Goal: Task Accomplishment & Management: Manage account settings

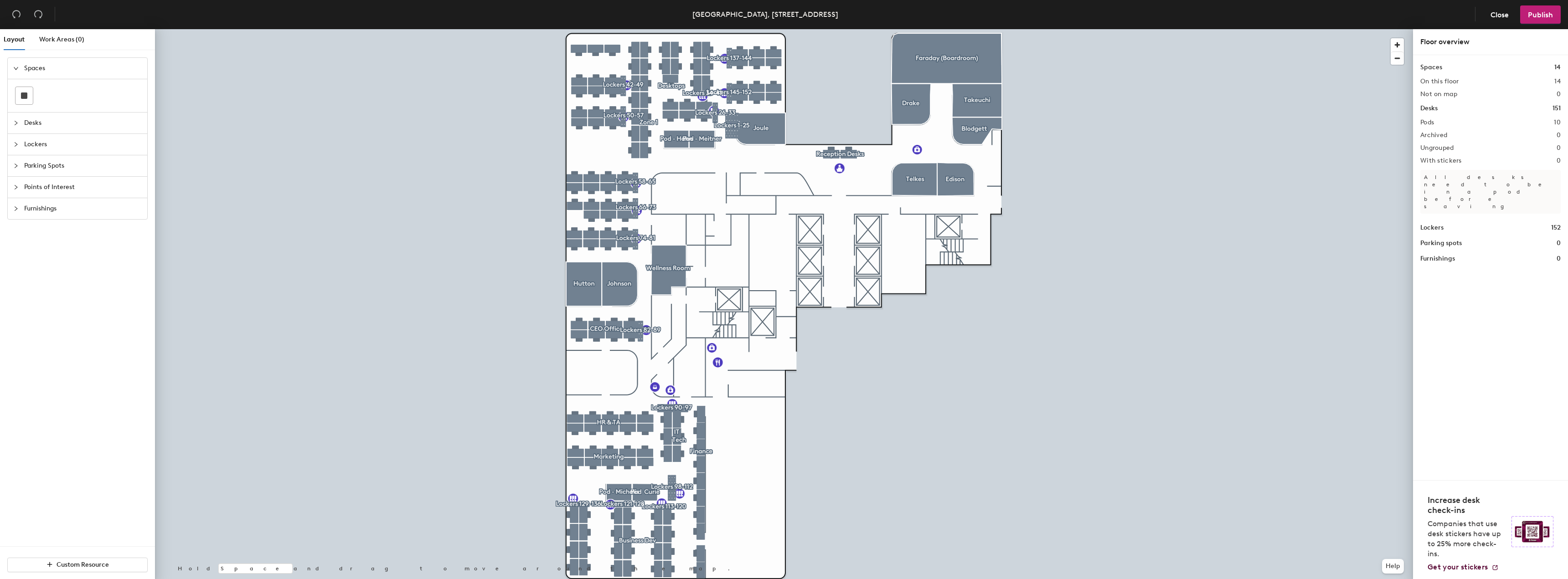
click at [38, 147] on span "Lockers" at bounding box center [83, 144] width 118 height 21
click at [36, 164] on span "Parking Spots" at bounding box center [83, 166] width 118 height 21
click at [42, 68] on span "Spaces" at bounding box center [83, 68] width 118 height 21
click at [33, 112] on span "Desks" at bounding box center [83, 123] width 118 height 21
click at [40, 188] on span "Lockers" at bounding box center [83, 185] width 118 height 21
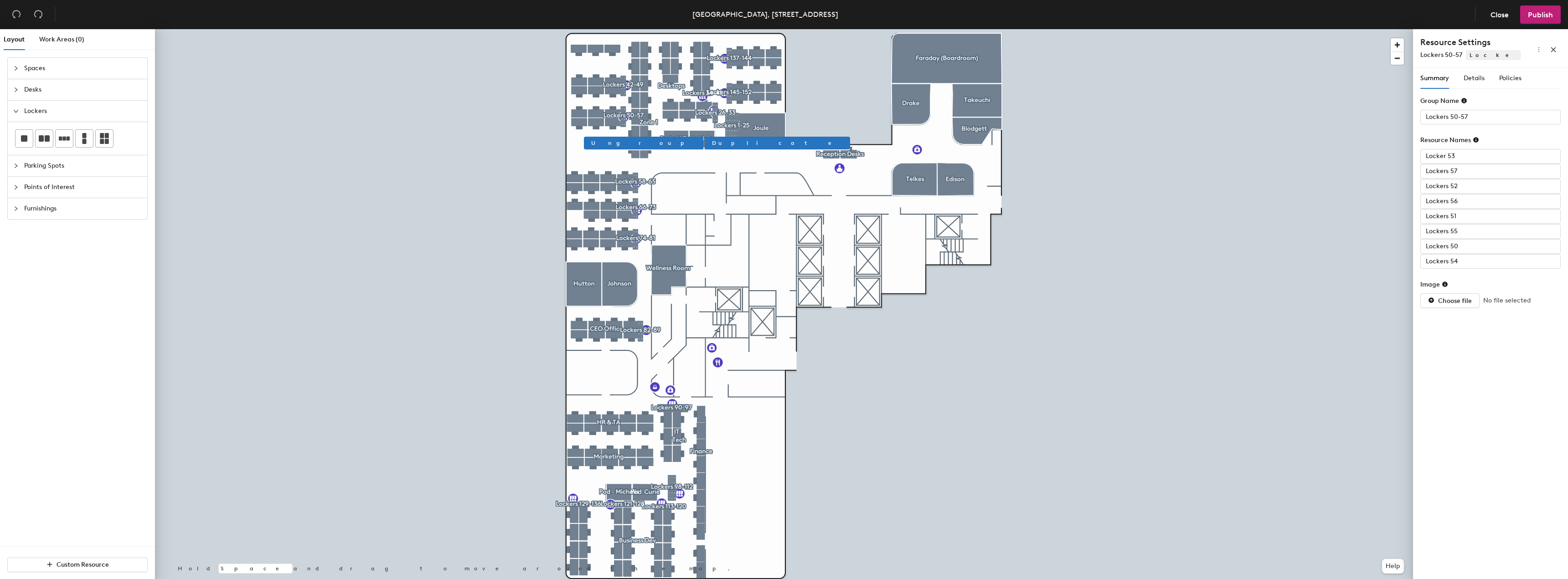
type input "Lockers 55"
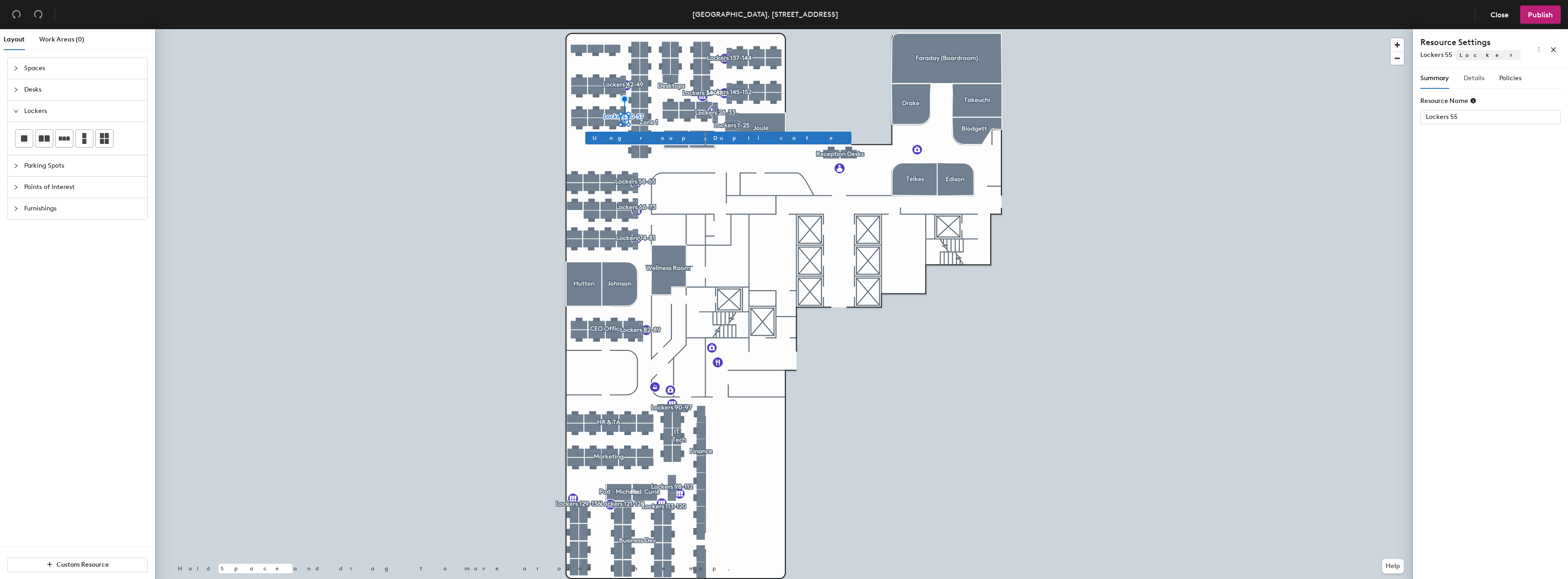
click at [1478, 70] on div "Details" at bounding box center [1475, 78] width 21 height 21
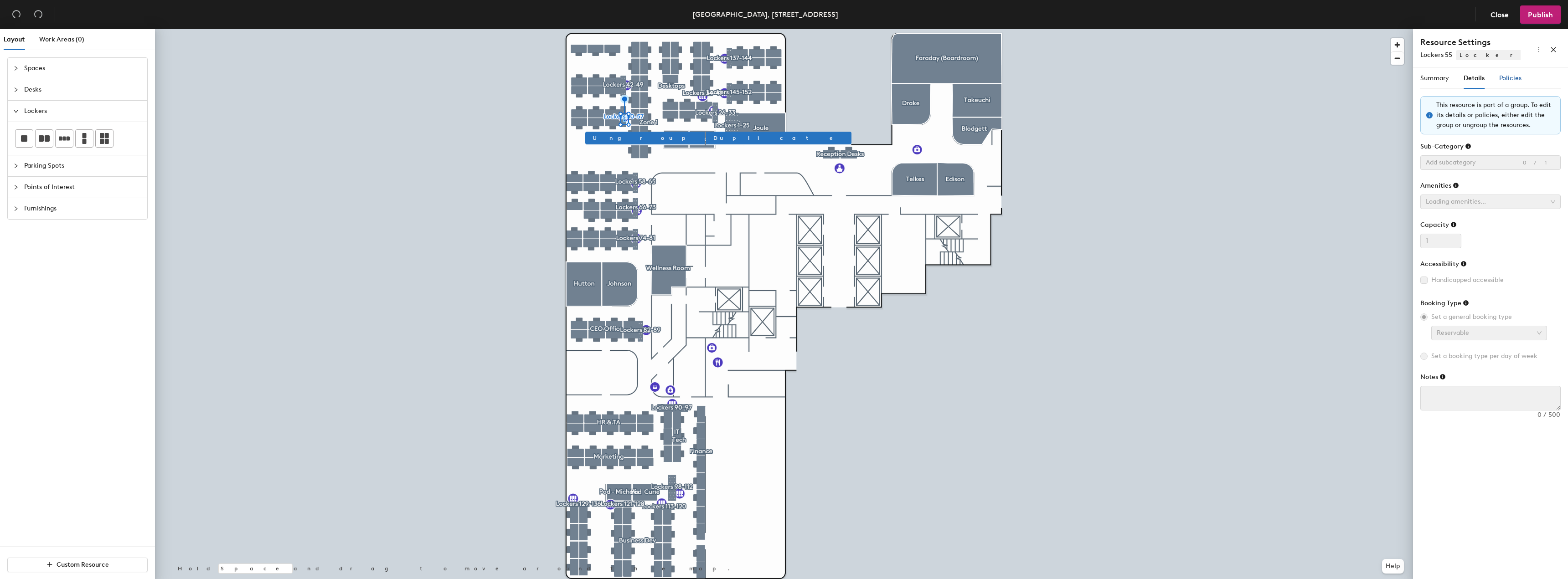
click at [1504, 79] on span "Policies" at bounding box center [1510, 78] width 22 height 8
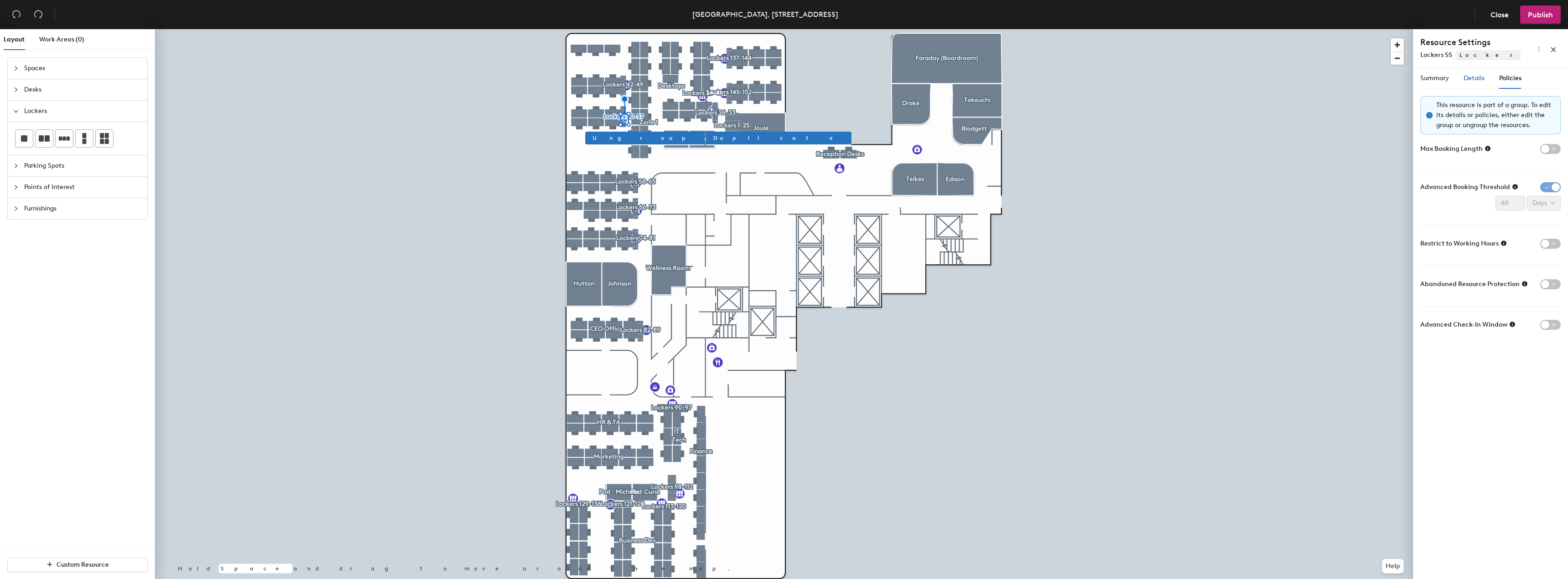
click at [1475, 78] on span "Details" at bounding box center [1475, 78] width 21 height 8
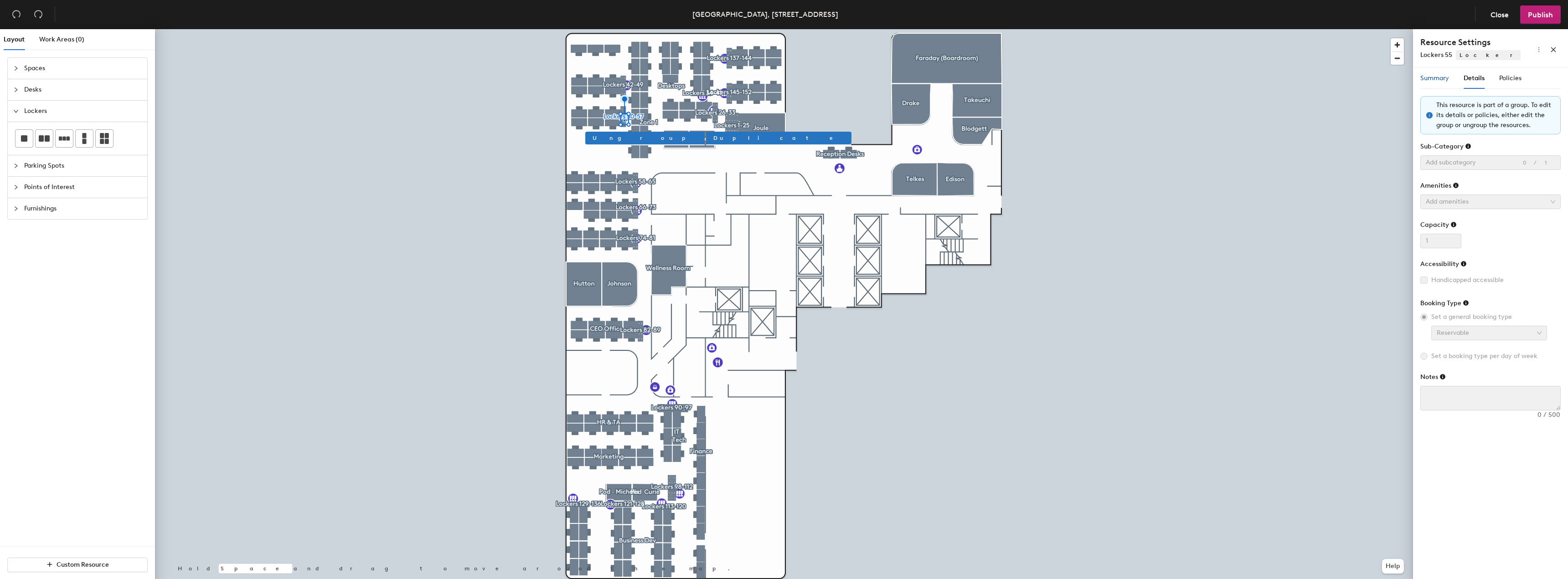
click at [1439, 76] on span "Summary" at bounding box center [1435, 78] width 29 height 8
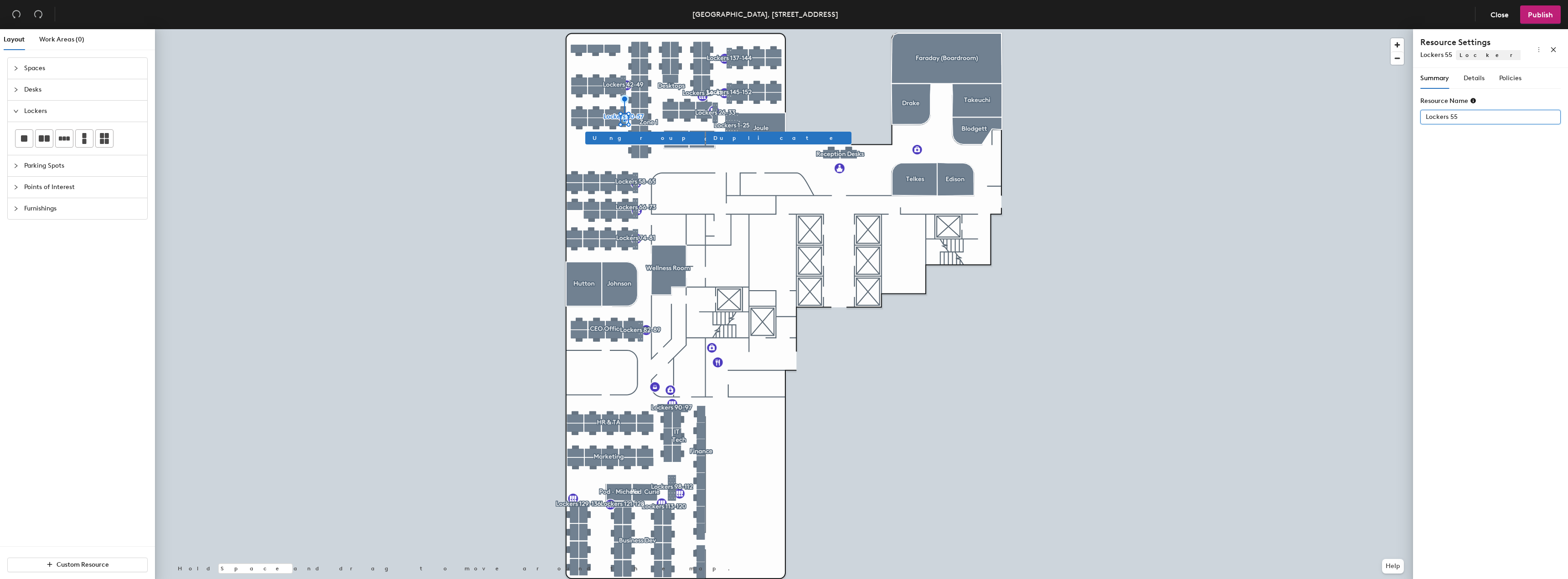
click at [1478, 117] on input "Lockers 55" at bounding box center [1490, 117] width 141 height 14
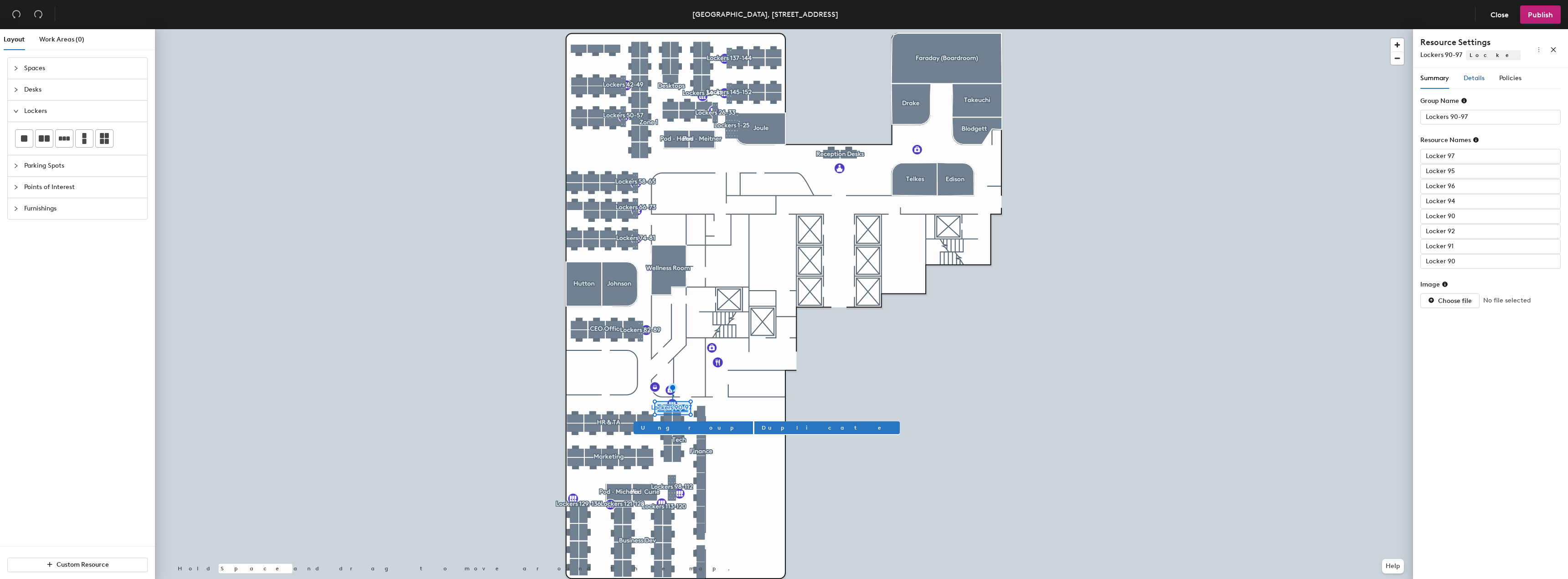
click at [1477, 81] on span "Details" at bounding box center [1475, 78] width 21 height 8
click at [1510, 85] on div "Policies" at bounding box center [1510, 78] width 22 height 21
click at [1549, 99] on span "button" at bounding box center [1551, 103] width 21 height 10
click at [1513, 115] on input "1" at bounding box center [1510, 117] width 30 height 14
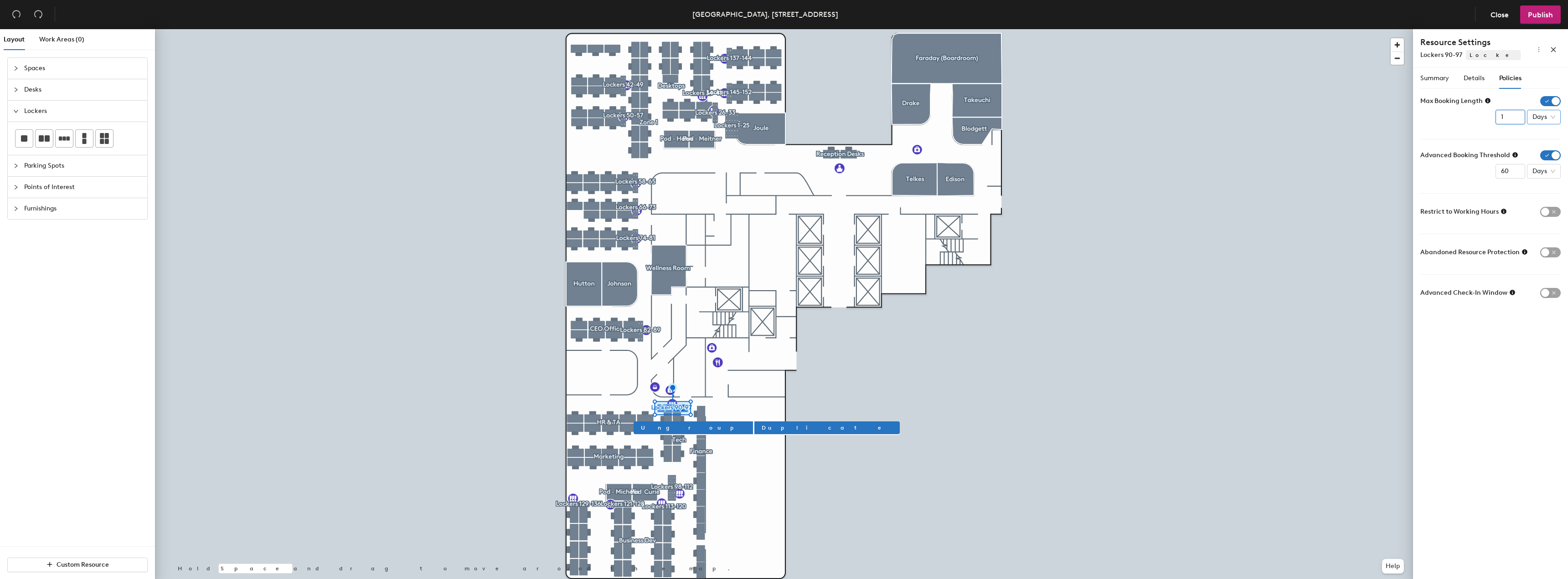
click at [1544, 115] on span "Days" at bounding box center [1544, 117] width 23 height 14
click at [1547, 197] on div "Months" at bounding box center [1546, 193] width 24 height 10
click at [1506, 119] on input "0" at bounding box center [1503, 117] width 30 height 14
type input "12"
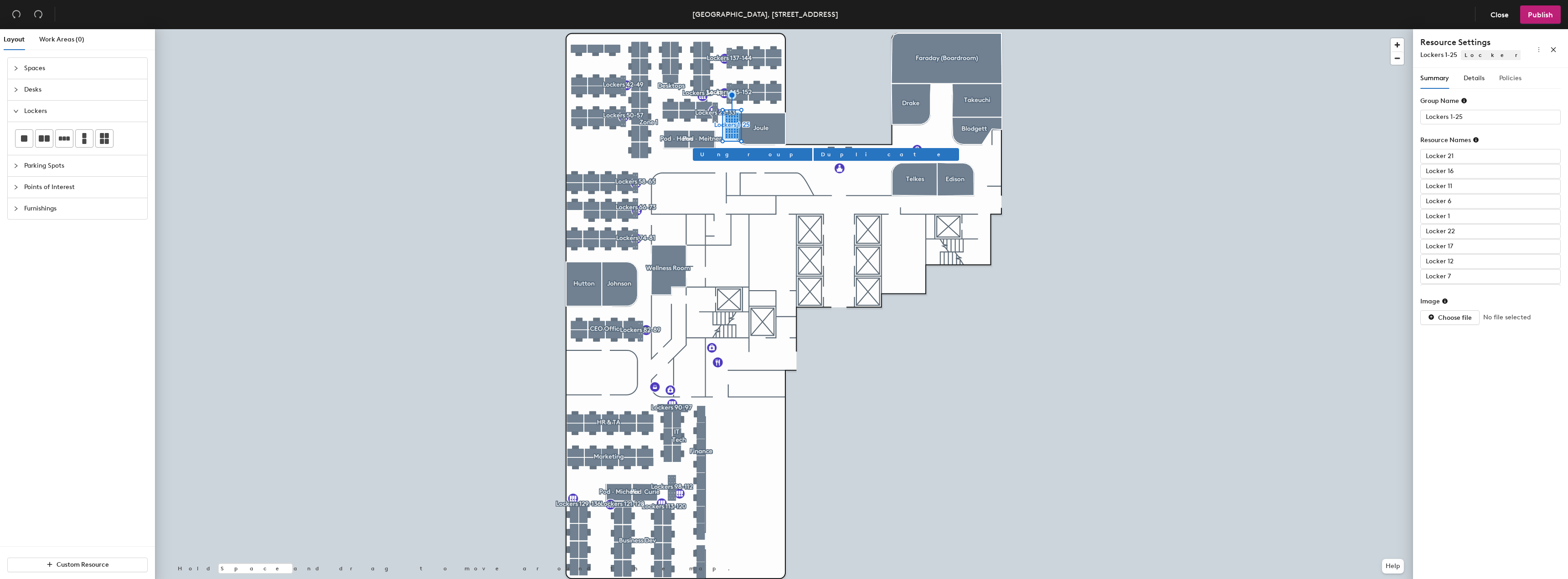
click at [1511, 71] on div "Policies" at bounding box center [1510, 78] width 22 height 21
click at [1547, 97] on div "Max Booking Length" at bounding box center [1490, 103] width 141 height 14
click at [1554, 102] on span "button" at bounding box center [1551, 103] width 21 height 10
click at [1543, 116] on span "Days" at bounding box center [1544, 117] width 23 height 14
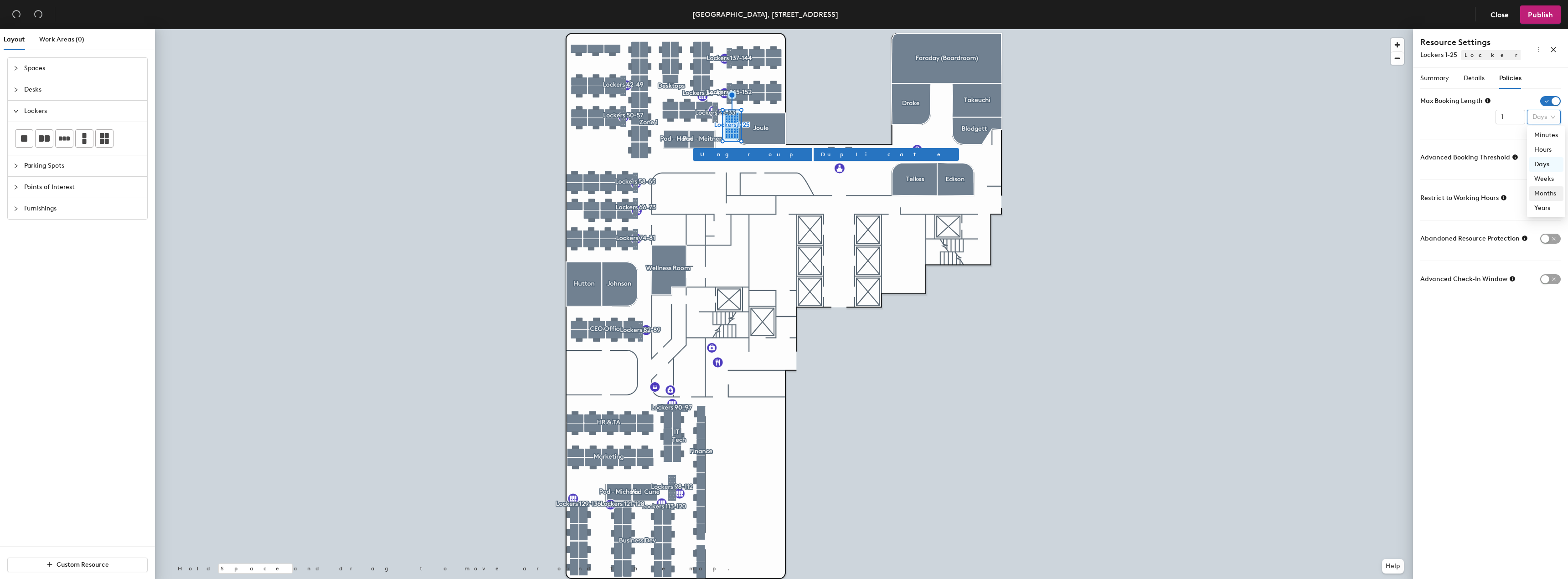
click at [1550, 195] on div "Months" at bounding box center [1546, 193] width 24 height 10
click at [1502, 118] on input "1" at bounding box center [1503, 117] width 30 height 14
type input "12"
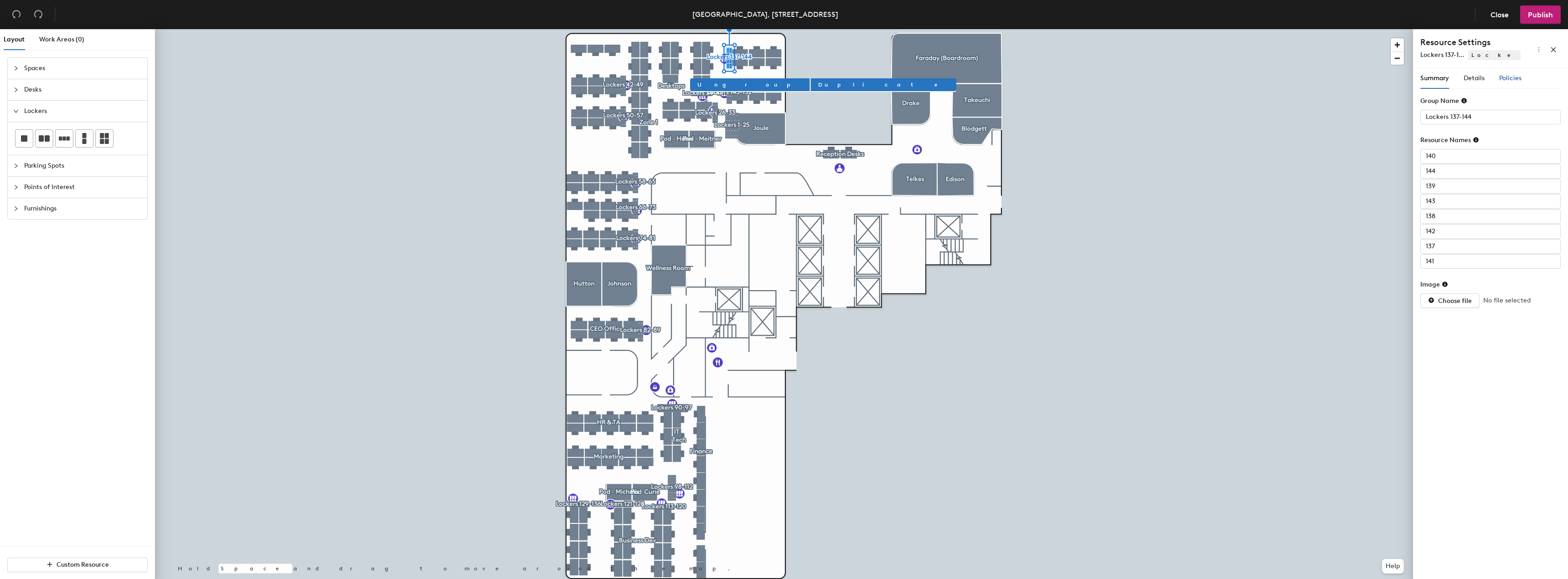
click at [1516, 74] on div "Policies" at bounding box center [1510, 78] width 22 height 10
click at [1552, 106] on span "button" at bounding box center [1551, 103] width 21 height 10
click at [1510, 116] on input "1" at bounding box center [1510, 117] width 30 height 14
click at [1504, 119] on input "112" at bounding box center [1510, 117] width 30 height 14
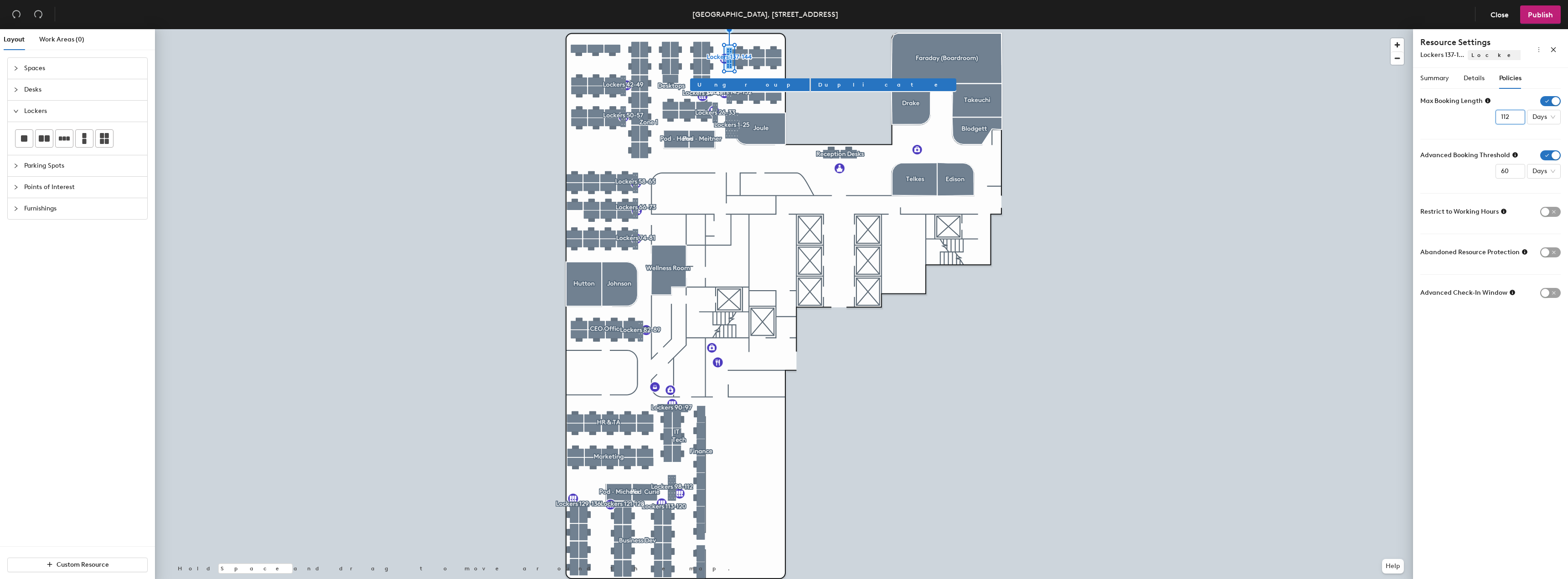
click at [1504, 119] on input "112" at bounding box center [1510, 117] width 30 height 14
click at [1536, 122] on span "Days" at bounding box center [1544, 117] width 23 height 14
type input "12"
click at [1549, 193] on div "Months" at bounding box center [1546, 193] width 24 height 10
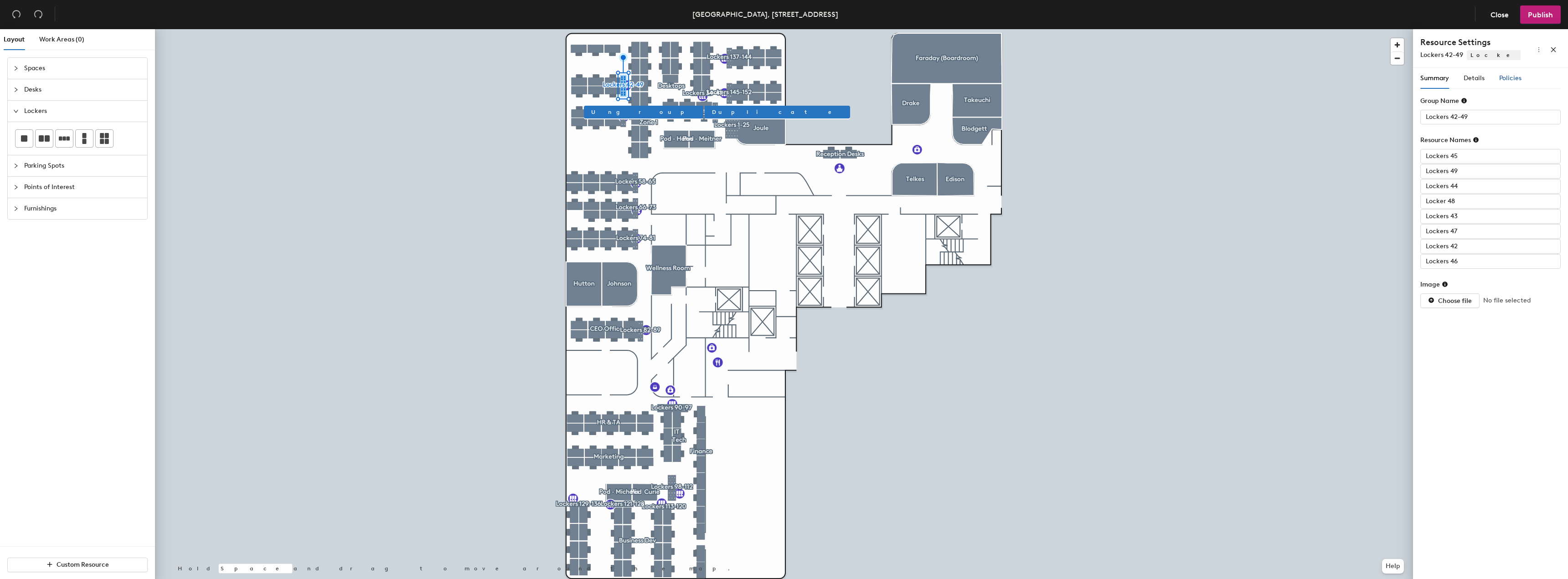
click at [1513, 76] on span "Policies" at bounding box center [1510, 78] width 22 height 8
click at [1546, 102] on span "button" at bounding box center [1551, 103] width 21 height 10
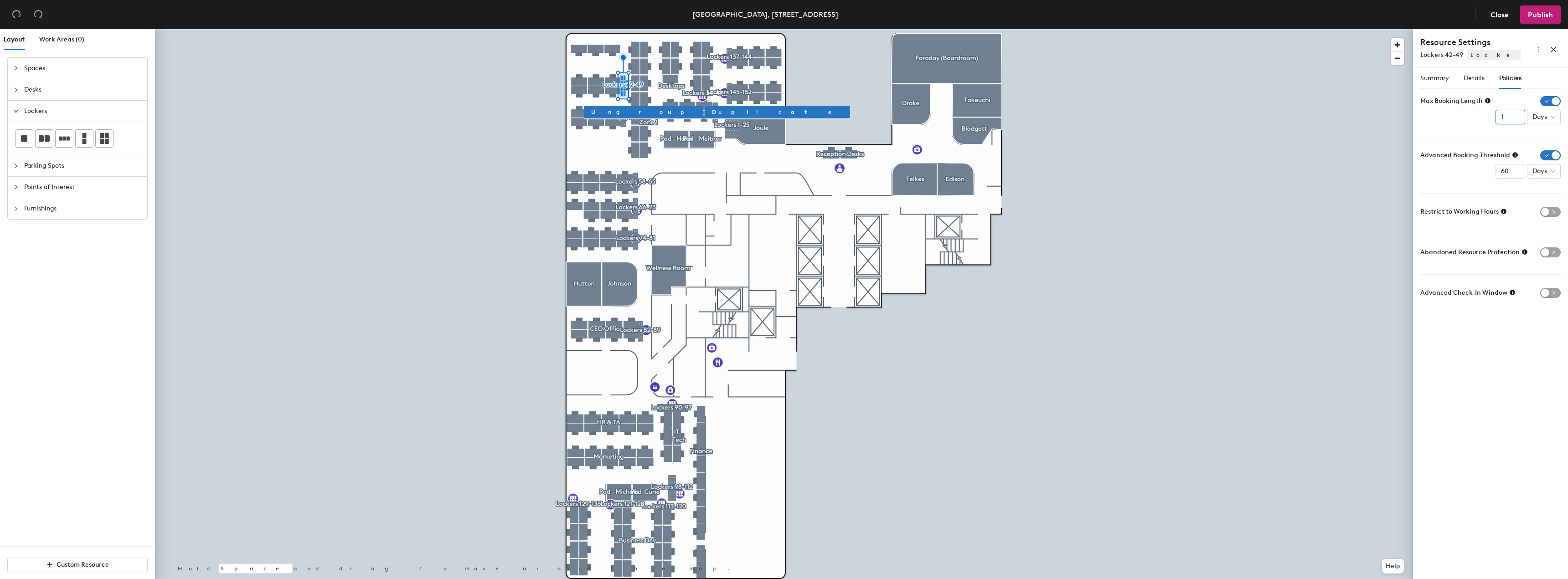
click at [1513, 119] on input "1" at bounding box center [1510, 117] width 30 height 14
click at [1506, 118] on input "112" at bounding box center [1510, 117] width 30 height 14
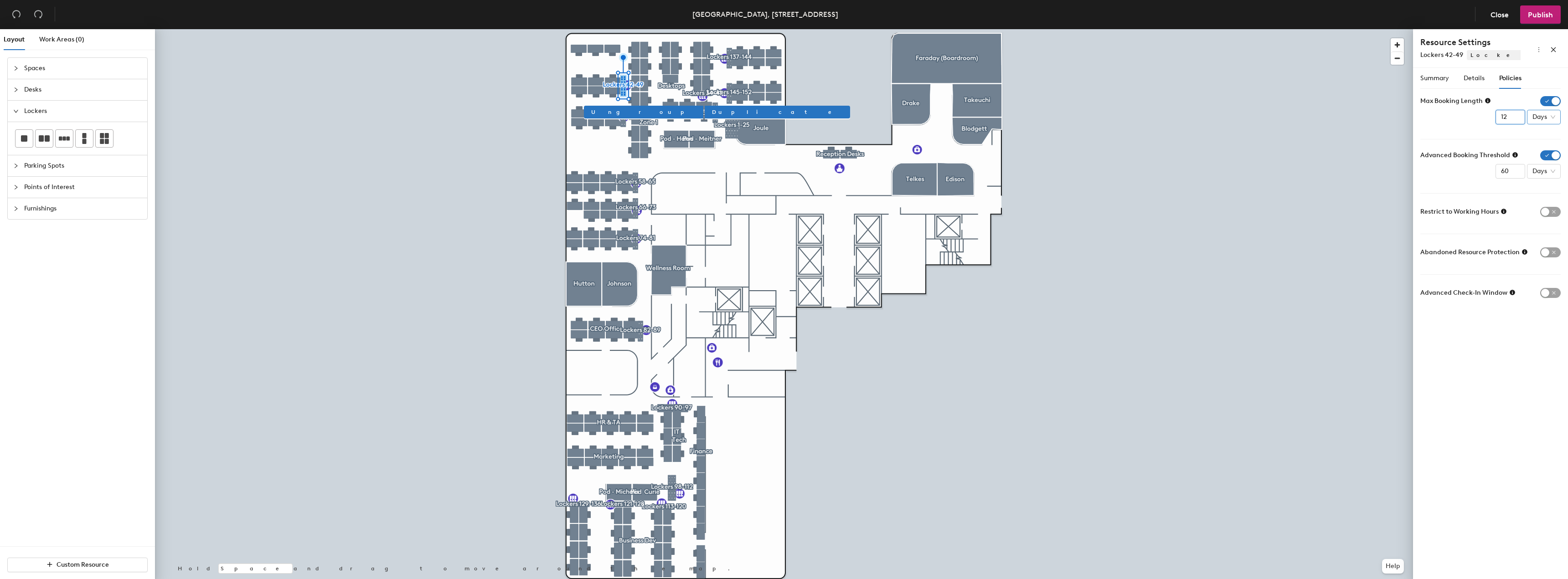
click at [1535, 115] on span "Days" at bounding box center [1544, 117] width 23 height 14
type input "12"
click at [1544, 197] on div "Months" at bounding box center [1546, 193] width 24 height 10
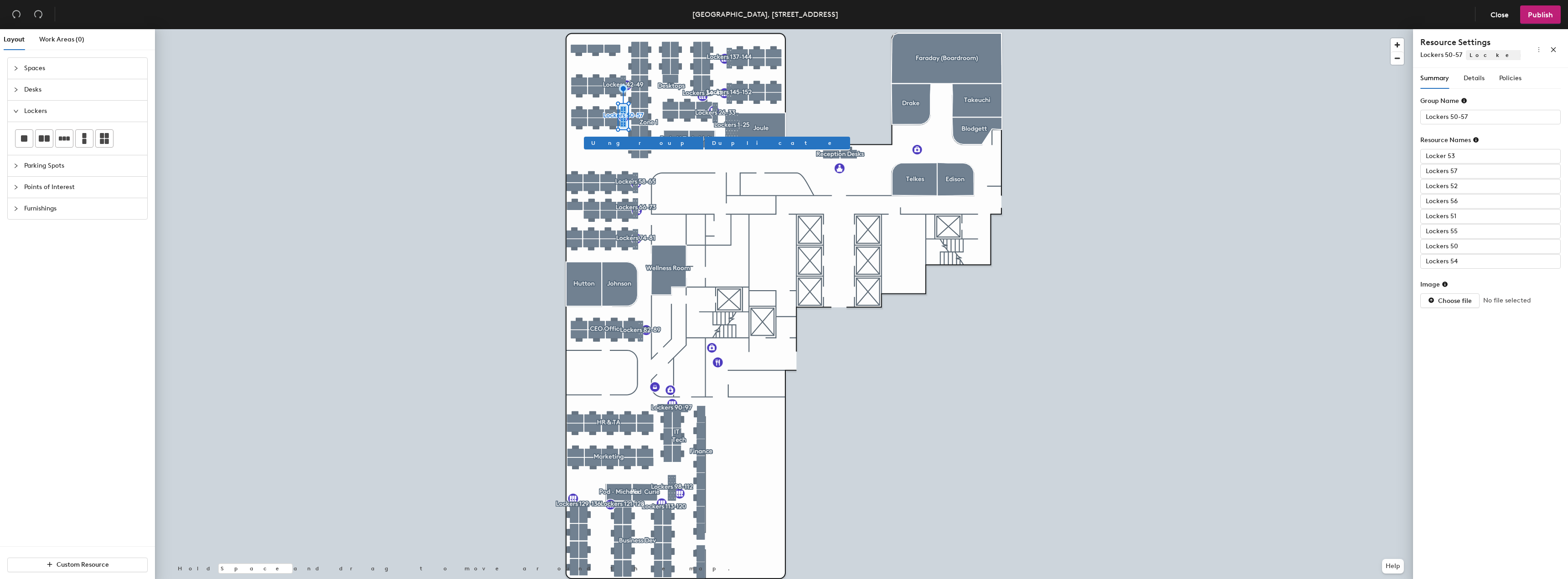
click at [1525, 83] on div "Summary Details Policies" at bounding box center [1490, 78] width 141 height 21
click at [1514, 81] on span "Policies" at bounding box center [1510, 78] width 22 height 8
click at [1546, 109] on div "Max Booking Length" at bounding box center [1490, 103] width 141 height 14
click at [1561, 99] on div "Summary Details Policies Group Name Lockers 50-57 Resource Names Locker 53 Lock…" at bounding box center [1491, 325] width 155 height 515
click at [1549, 102] on span "button" at bounding box center [1551, 103] width 21 height 10
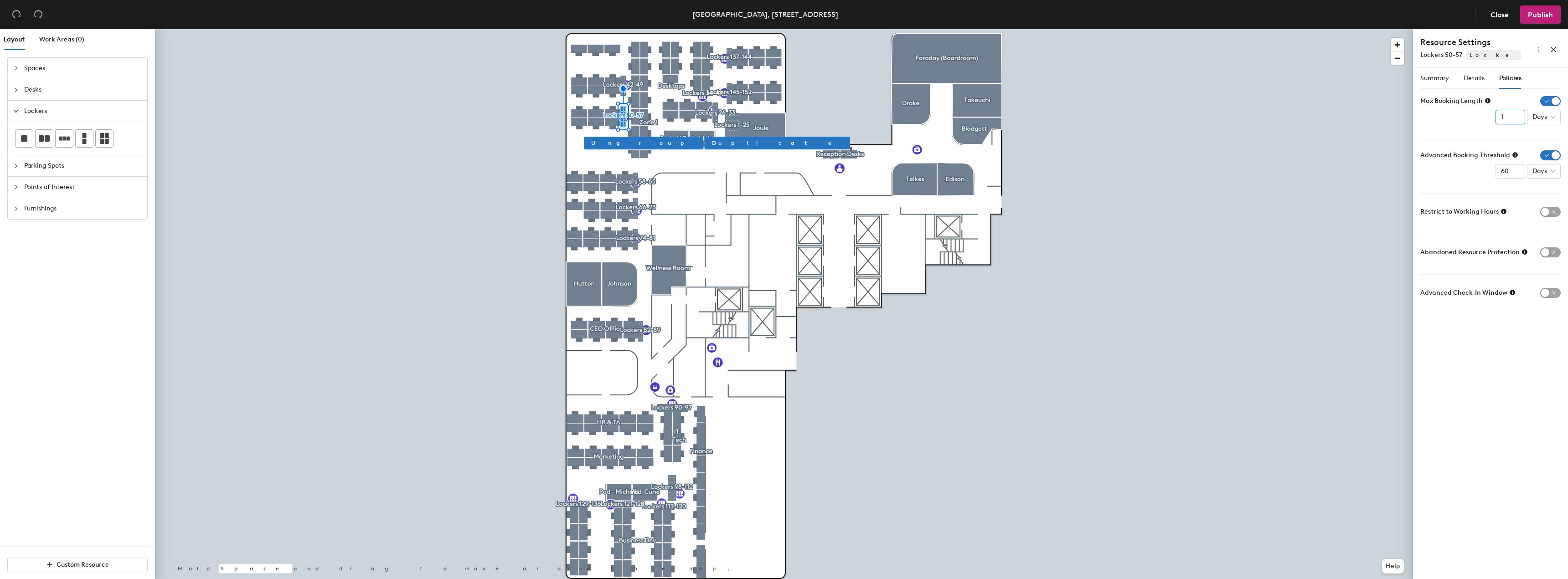
click at [1510, 119] on input "1" at bounding box center [1510, 117] width 30 height 14
click at [1500, 115] on input "112" at bounding box center [1510, 117] width 30 height 14
click at [1502, 117] on input "112" at bounding box center [1510, 117] width 30 height 14
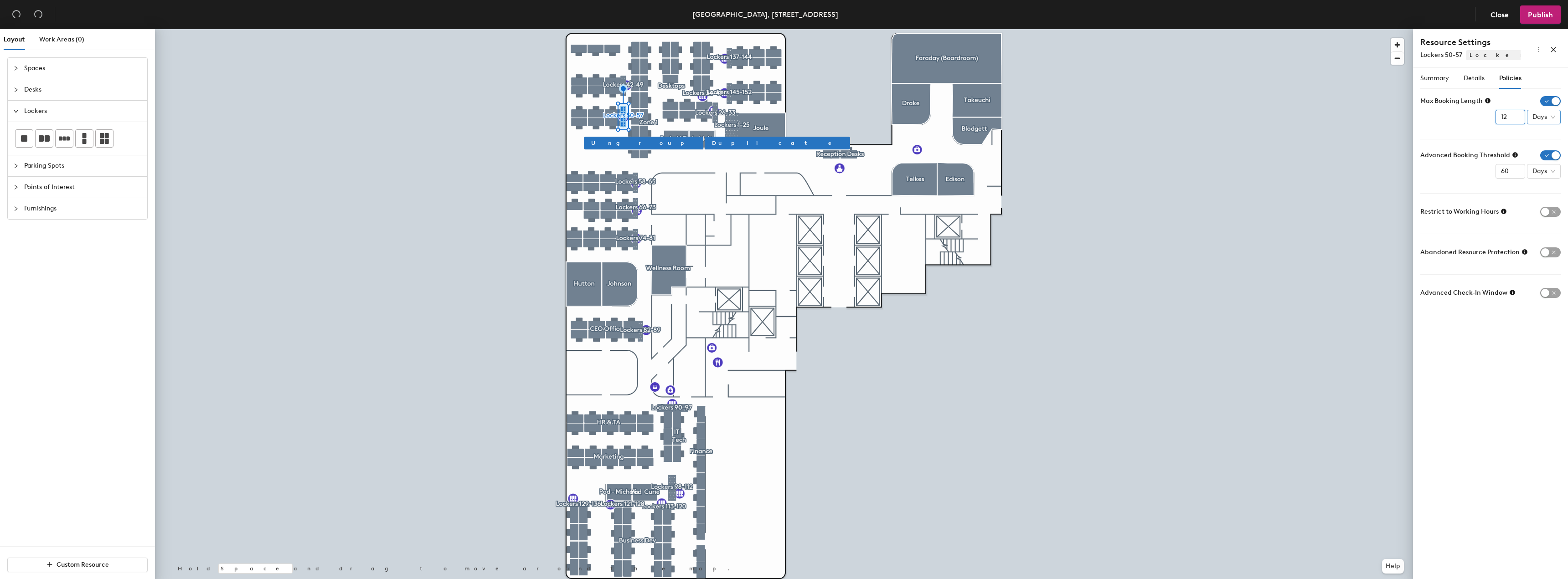
click at [1538, 115] on span "Days" at bounding box center [1544, 117] width 23 height 14
type input "12"
click at [1542, 191] on div "Months" at bounding box center [1546, 193] width 24 height 10
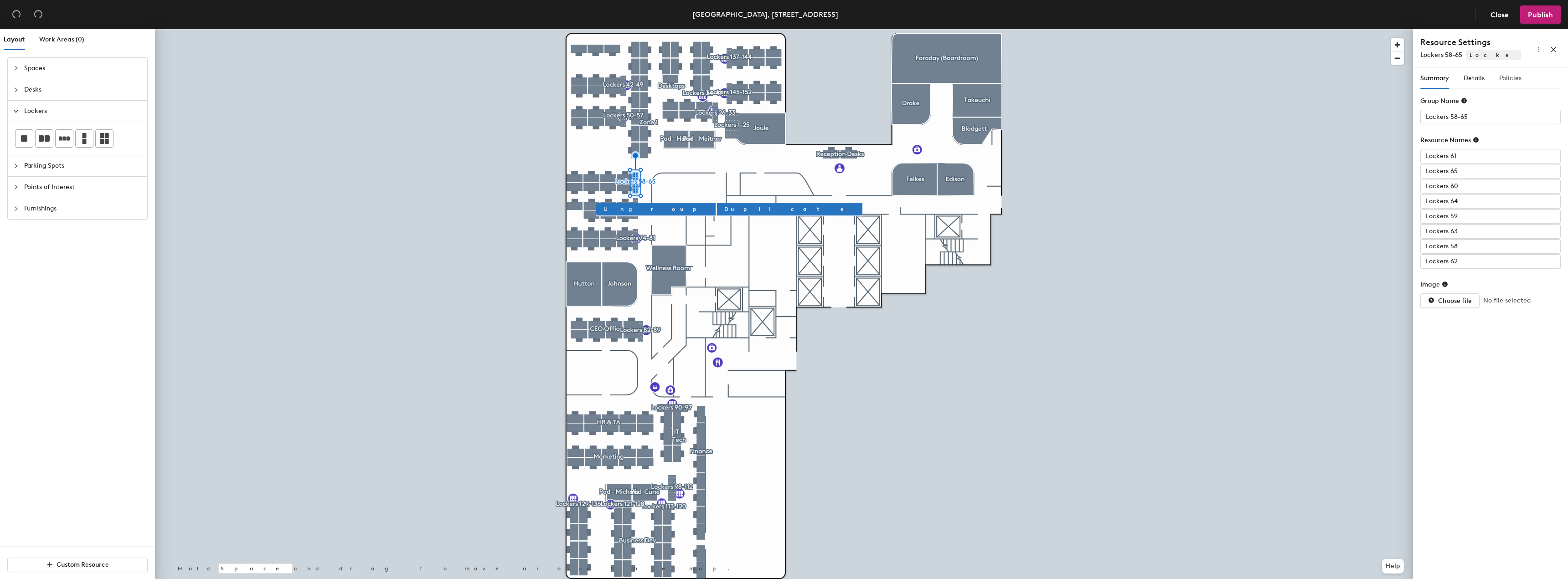
click at [1508, 73] on div "Policies" at bounding box center [1510, 78] width 22 height 21
click at [1560, 106] on span "button" at bounding box center [1551, 103] width 21 height 10
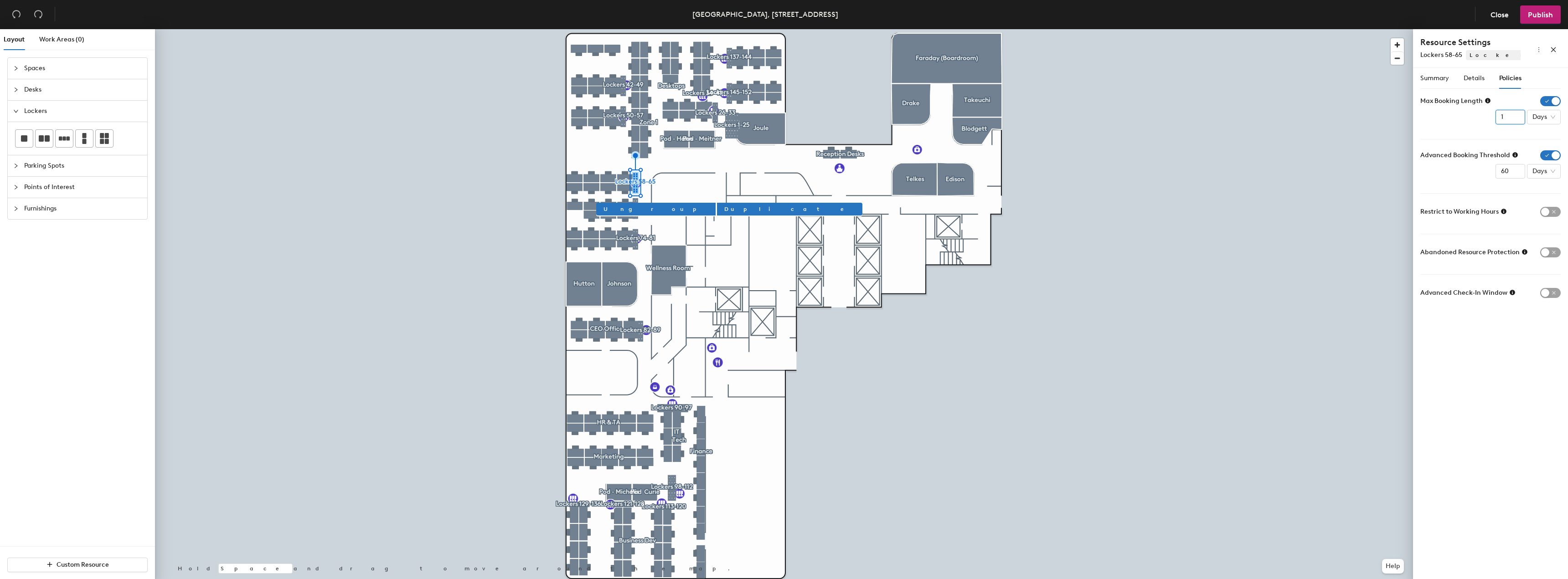
click at [1506, 119] on input "1" at bounding box center [1510, 117] width 30 height 14
click at [1536, 119] on span "Days" at bounding box center [1544, 117] width 23 height 14
type input "12"
click at [1563, 195] on div "Months" at bounding box center [1547, 193] width 35 height 14
click at [717, 204] on button "Duplicate" at bounding box center [790, 209] width 145 height 13
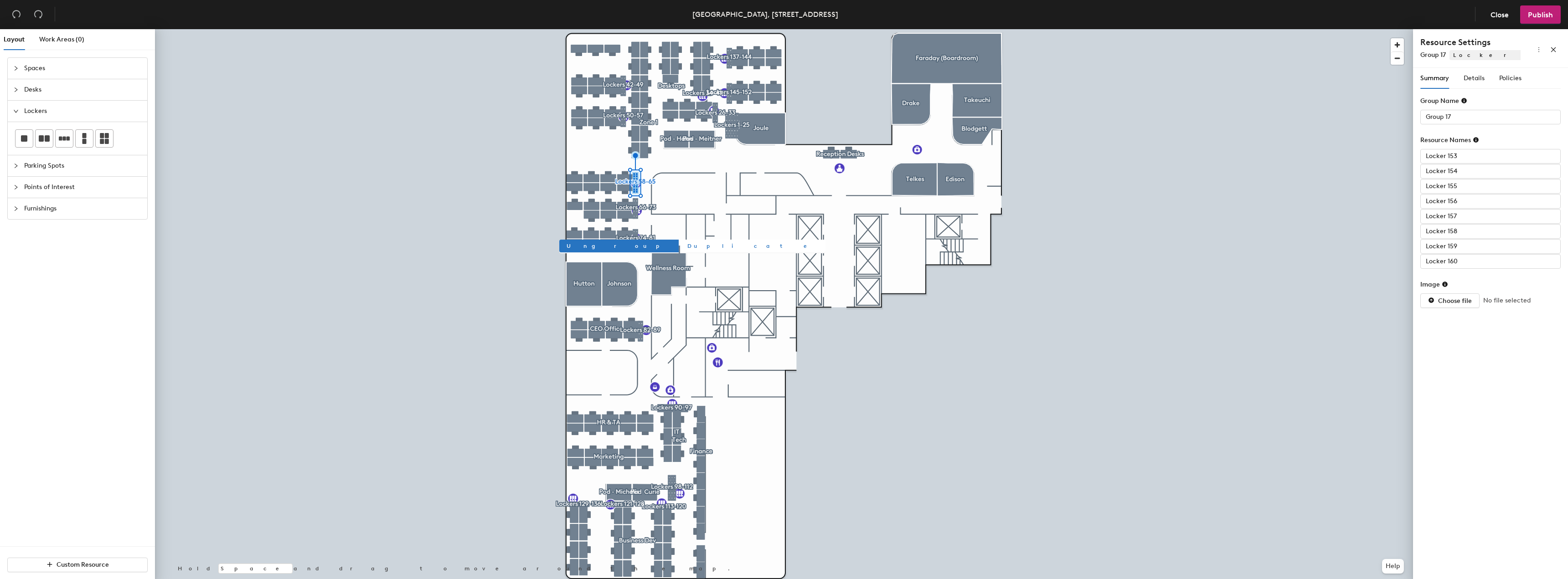
type input "Lockers 66-73"
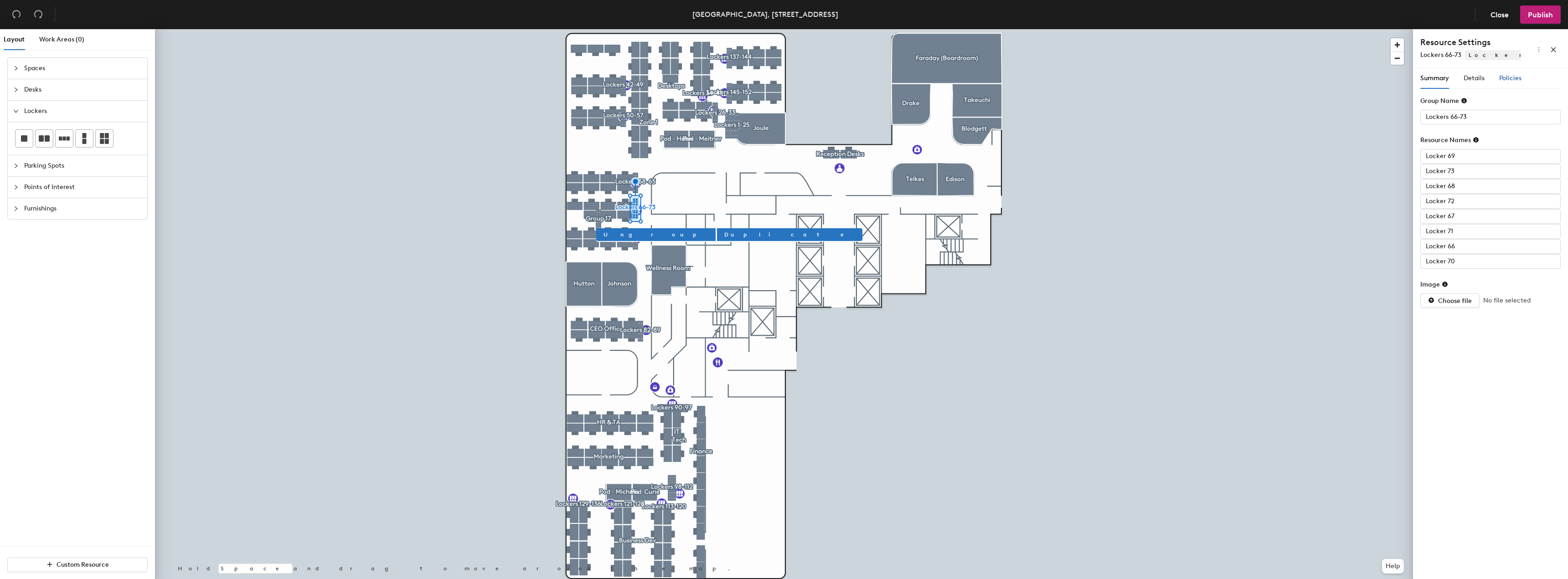
click at [1513, 77] on span "Policies" at bounding box center [1510, 78] width 22 height 8
click at [1544, 101] on span "button" at bounding box center [1551, 103] width 21 height 10
click at [1516, 118] on input "0" at bounding box center [1510, 117] width 30 height 14
click at [1515, 118] on input "0" at bounding box center [1510, 117] width 30 height 14
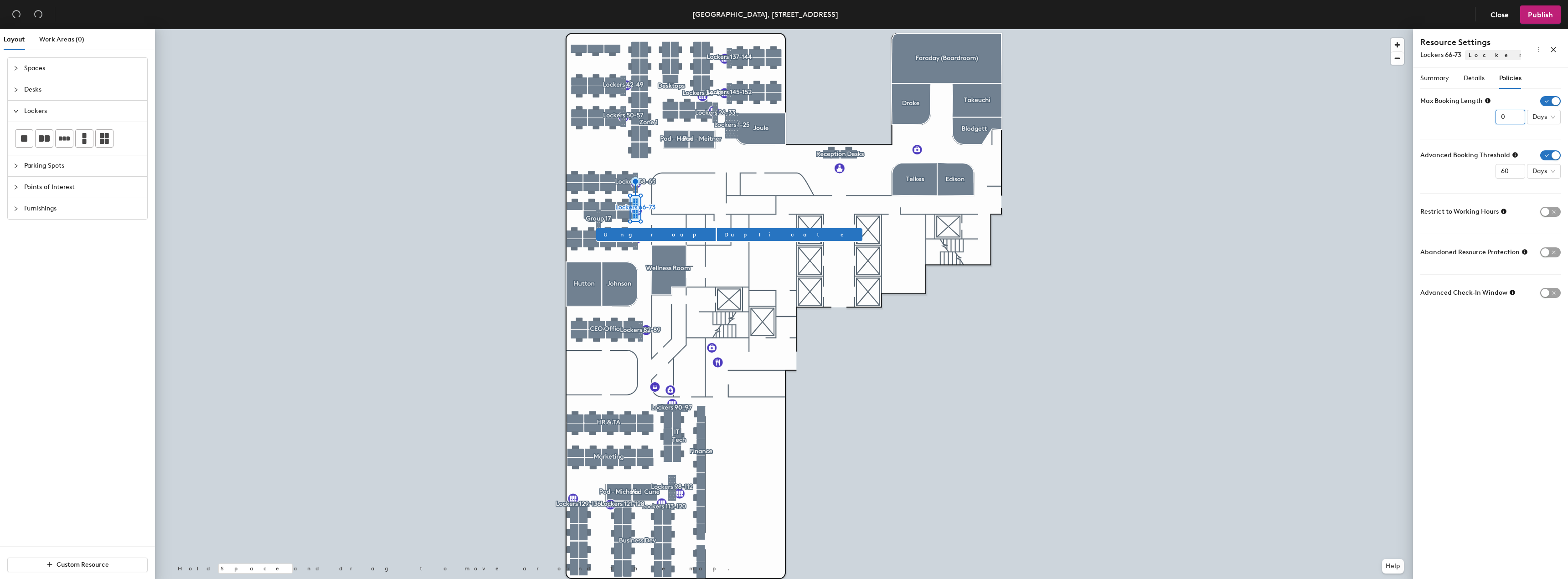
click at [1504, 117] on input "0" at bounding box center [1510, 117] width 30 height 14
click at [1544, 118] on span "Days" at bounding box center [1544, 117] width 23 height 14
type input "12"
drag, startPoint x: 1544, startPoint y: 132, endPoint x: 1542, endPoint y: 196, distance: 64.0
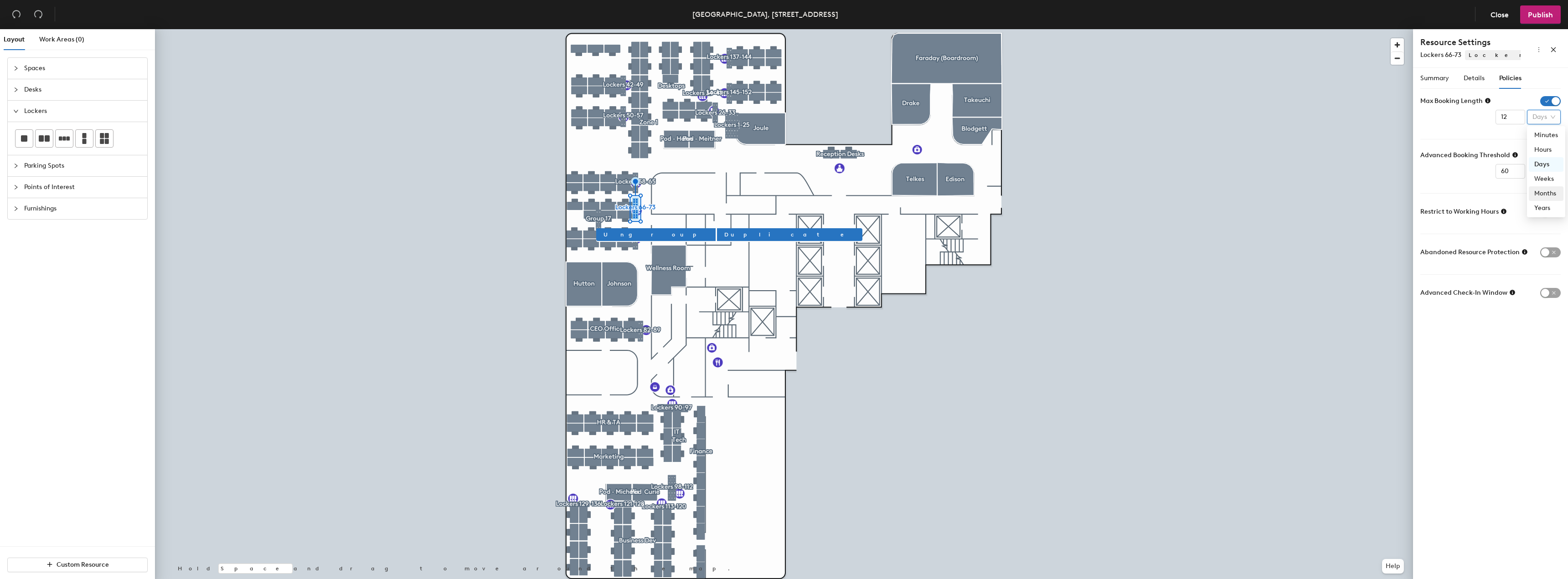
click at [1542, 196] on div "Minutes Hours Days Weeks Months Years" at bounding box center [1547, 172] width 35 height 87
click at [1542, 196] on div "Months" at bounding box center [1546, 193] width 24 height 10
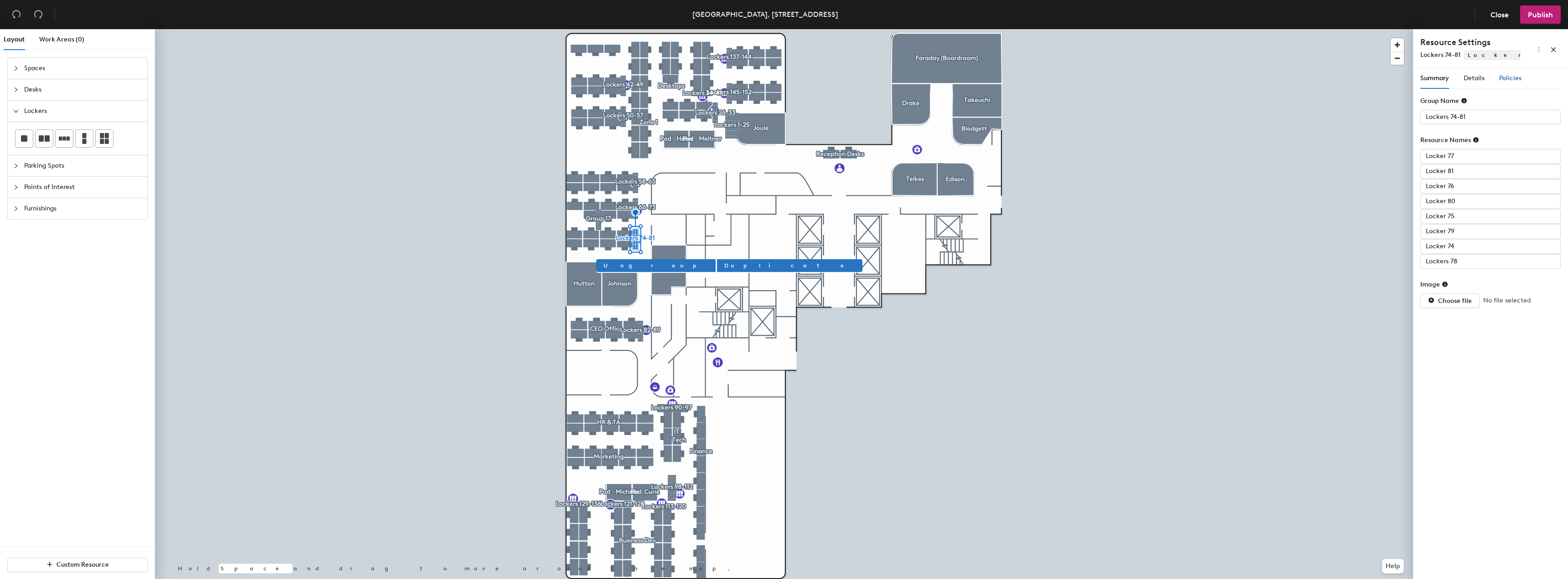
click at [1505, 81] on span "Policies" at bounding box center [1510, 78] width 22 height 8
click at [1550, 106] on span "button" at bounding box center [1551, 103] width 21 height 10
click at [1513, 118] on input "0" at bounding box center [1510, 117] width 30 height 14
click at [1507, 117] on input "0" at bounding box center [1510, 117] width 30 height 14
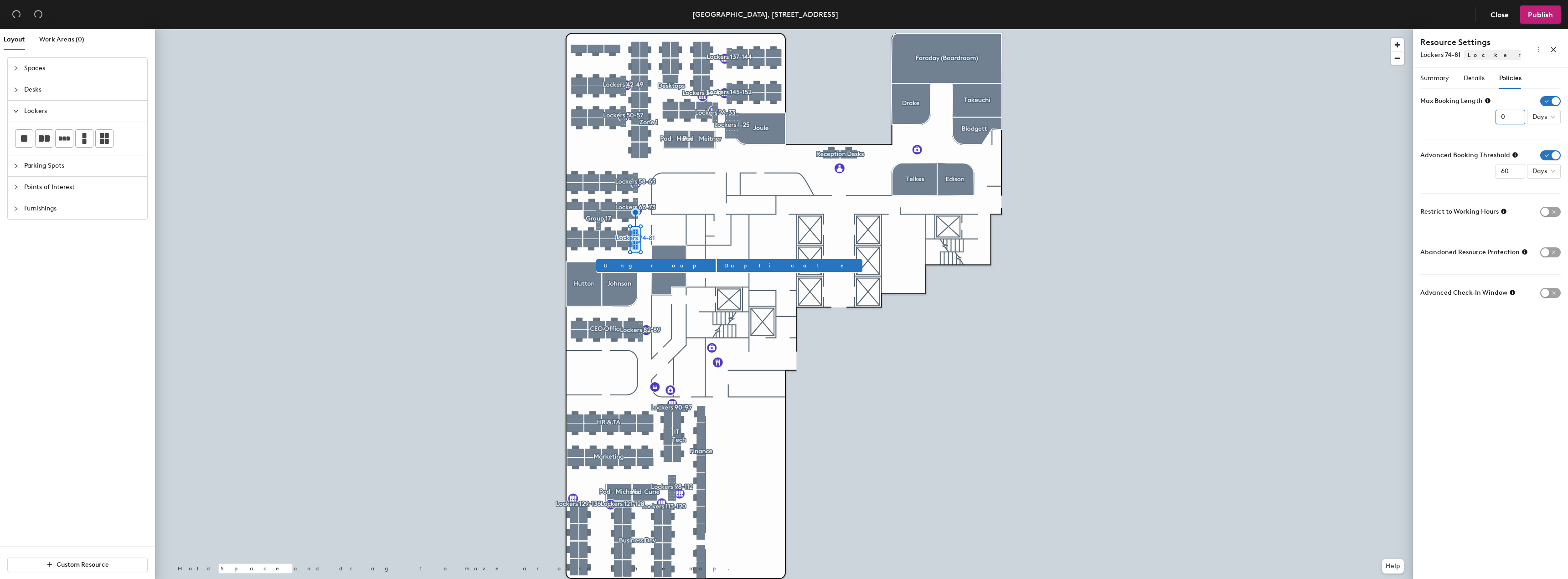
click at [1507, 117] on input "0" at bounding box center [1510, 117] width 30 height 14
click at [1540, 122] on span "Days" at bounding box center [1544, 117] width 23 height 14
type input "12"
click at [1545, 190] on div "Months" at bounding box center [1546, 193] width 24 height 10
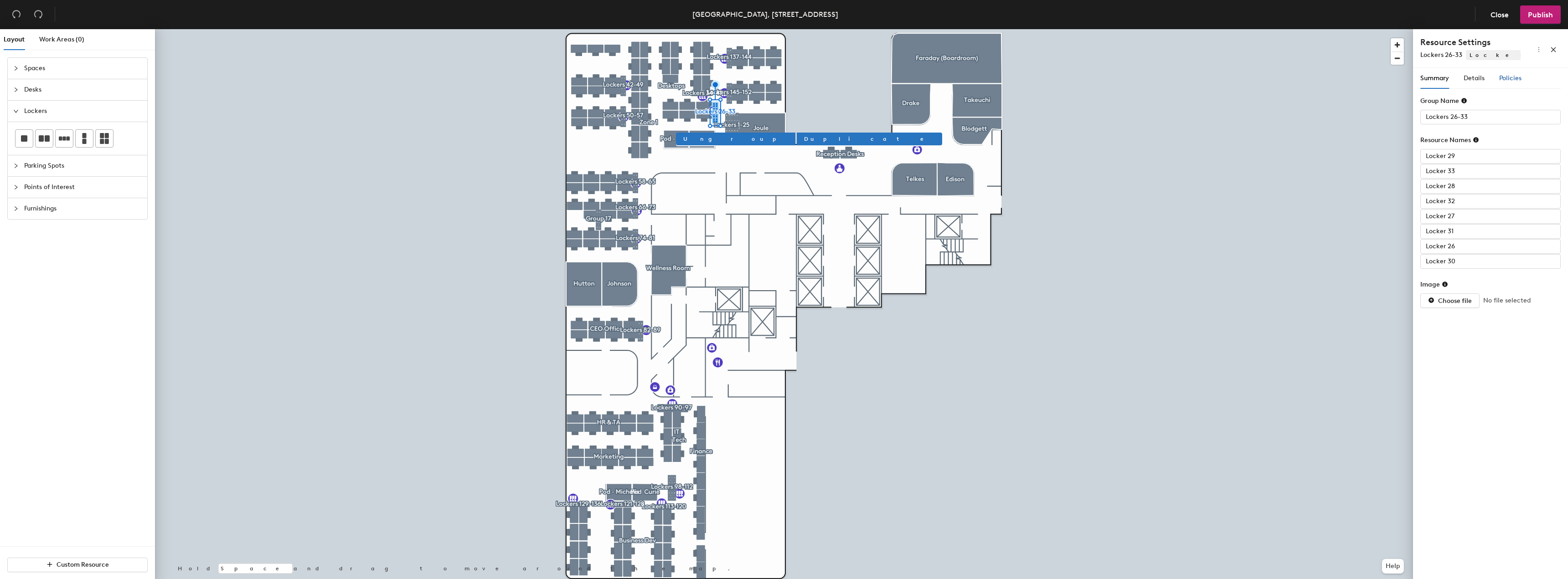
click at [1510, 78] on span "Policies" at bounding box center [1510, 78] width 22 height 8
click at [1550, 104] on span "button" at bounding box center [1551, 103] width 21 height 10
click at [1516, 115] on input "2" at bounding box center [1510, 117] width 30 height 14
click at [1501, 117] on input "2" at bounding box center [1510, 117] width 30 height 14
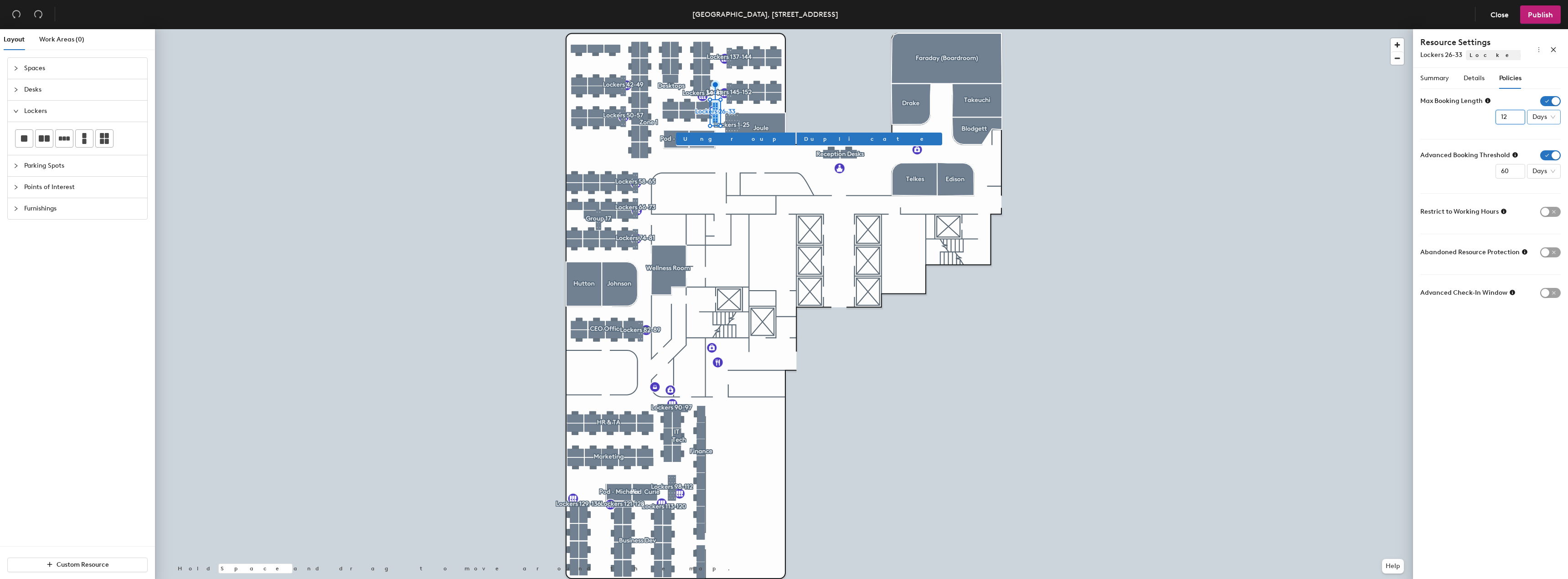
click at [1535, 118] on span "Days" at bounding box center [1544, 117] width 23 height 14
type input "12"
click at [1538, 195] on div "Months" at bounding box center [1546, 193] width 24 height 10
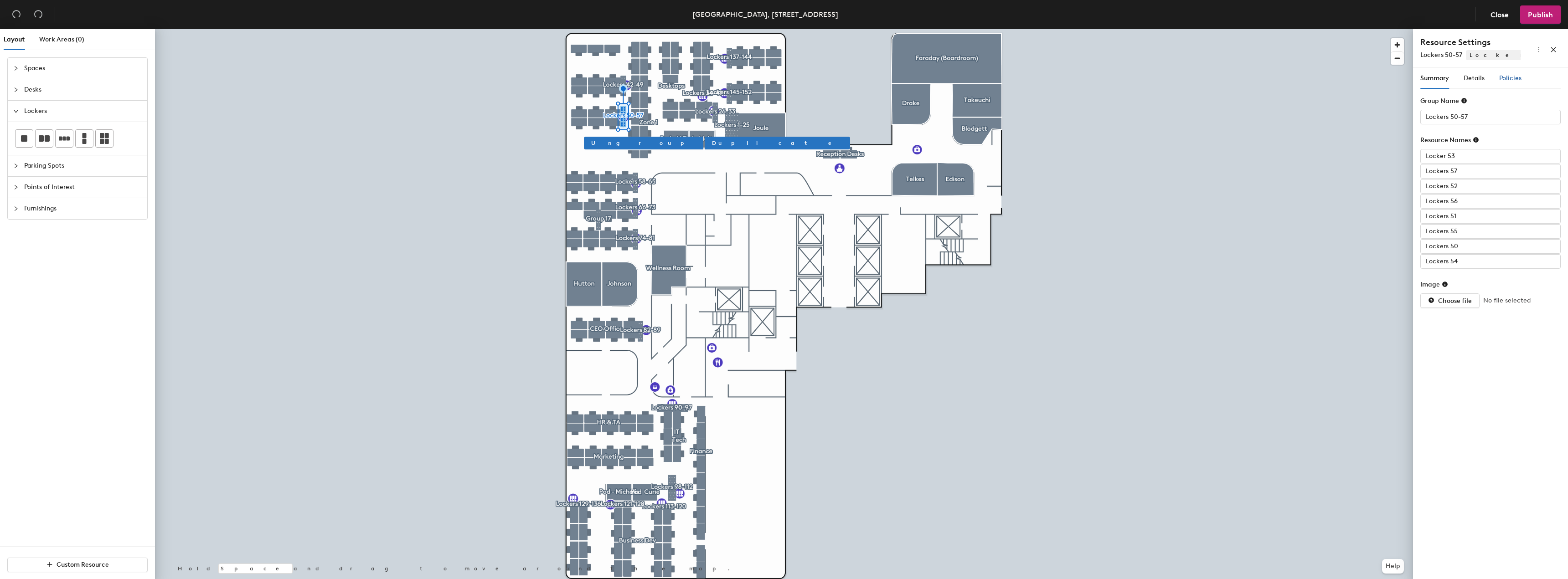
click at [1514, 80] on span "Policies" at bounding box center [1510, 78] width 22 height 8
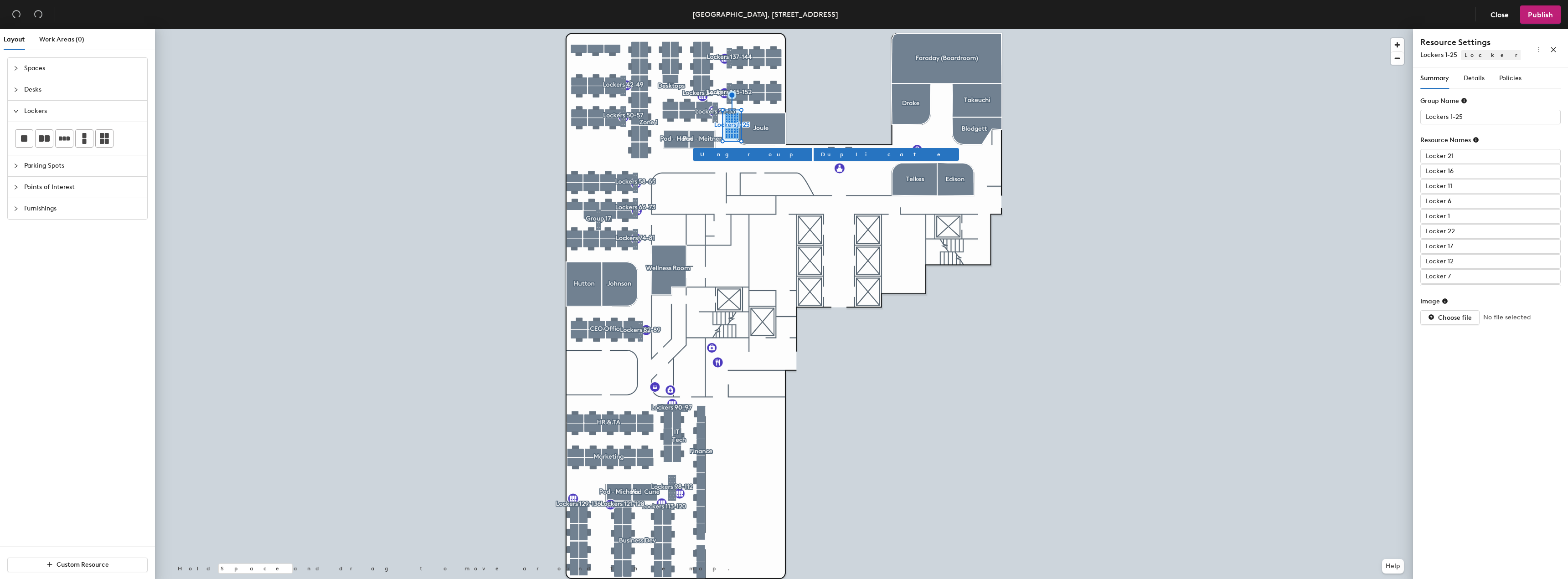
click at [1522, 73] on div "Summary Details Policies" at bounding box center [1490, 78] width 141 height 21
click at [1522, 77] on div "Policies" at bounding box center [1510, 78] width 22 height 10
type input "Lockers 145-152"
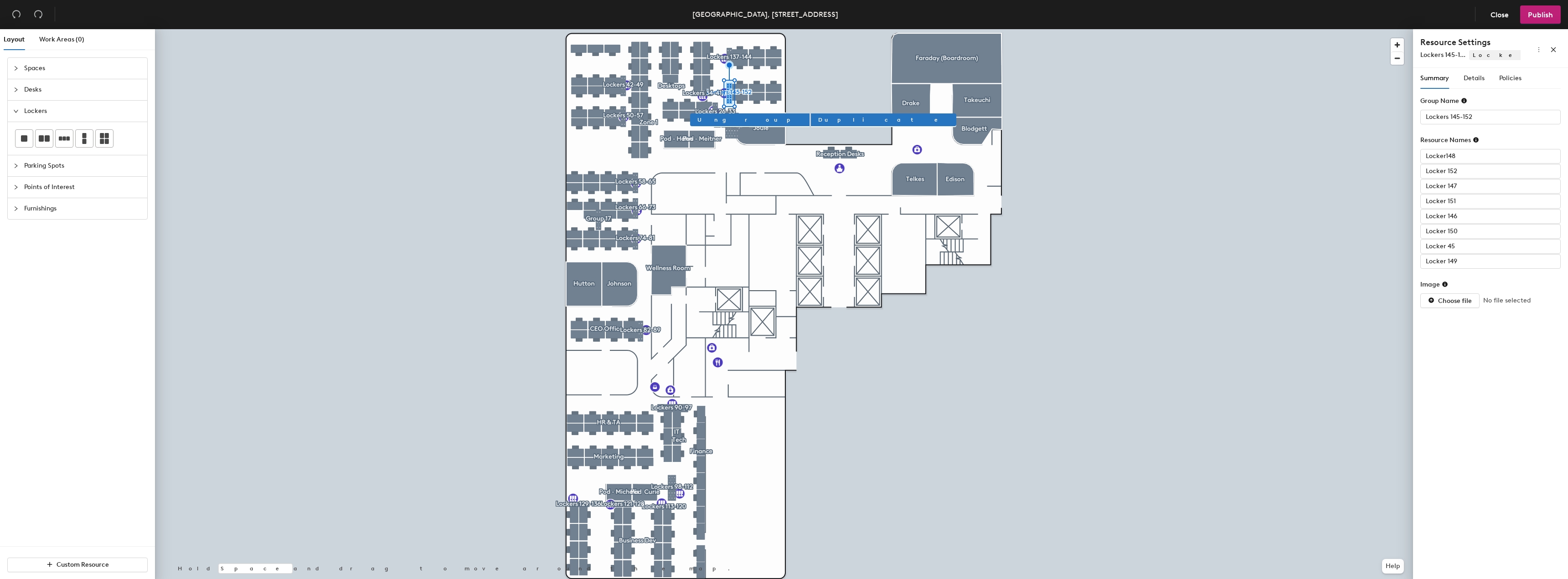
click at [1528, 74] on div "Summary Details Policies" at bounding box center [1490, 78] width 141 height 21
click at [1522, 76] on div "Summary Details Policies" at bounding box center [1490, 78] width 141 height 21
click at [1518, 76] on span "Policies" at bounding box center [1510, 78] width 22 height 8
click at [1547, 102] on span "button" at bounding box center [1551, 103] width 21 height 10
click at [1513, 115] on input "2" at bounding box center [1510, 117] width 30 height 14
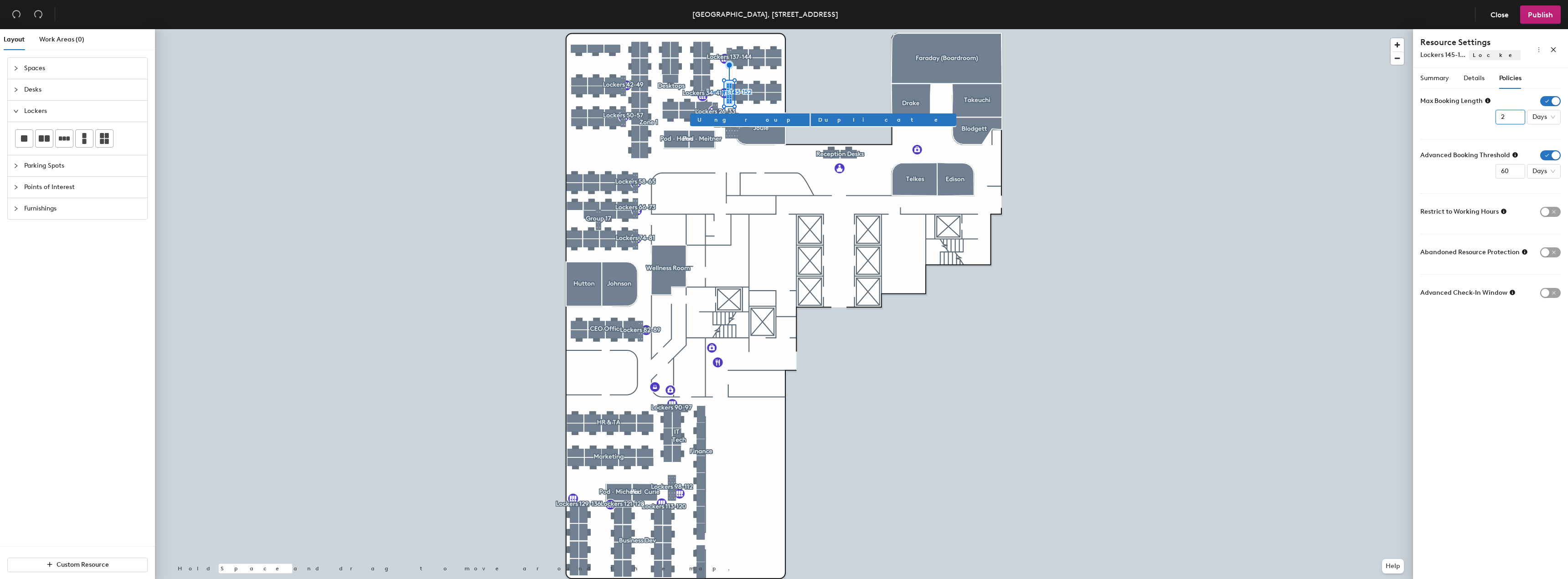
click at [1513, 115] on input "3" at bounding box center [1510, 117] width 30 height 14
click at [1508, 115] on input "3" at bounding box center [1510, 117] width 30 height 14
click at [1494, 122] on div "Max Booking Length 3 Days" at bounding box center [1490, 110] width 141 height 28
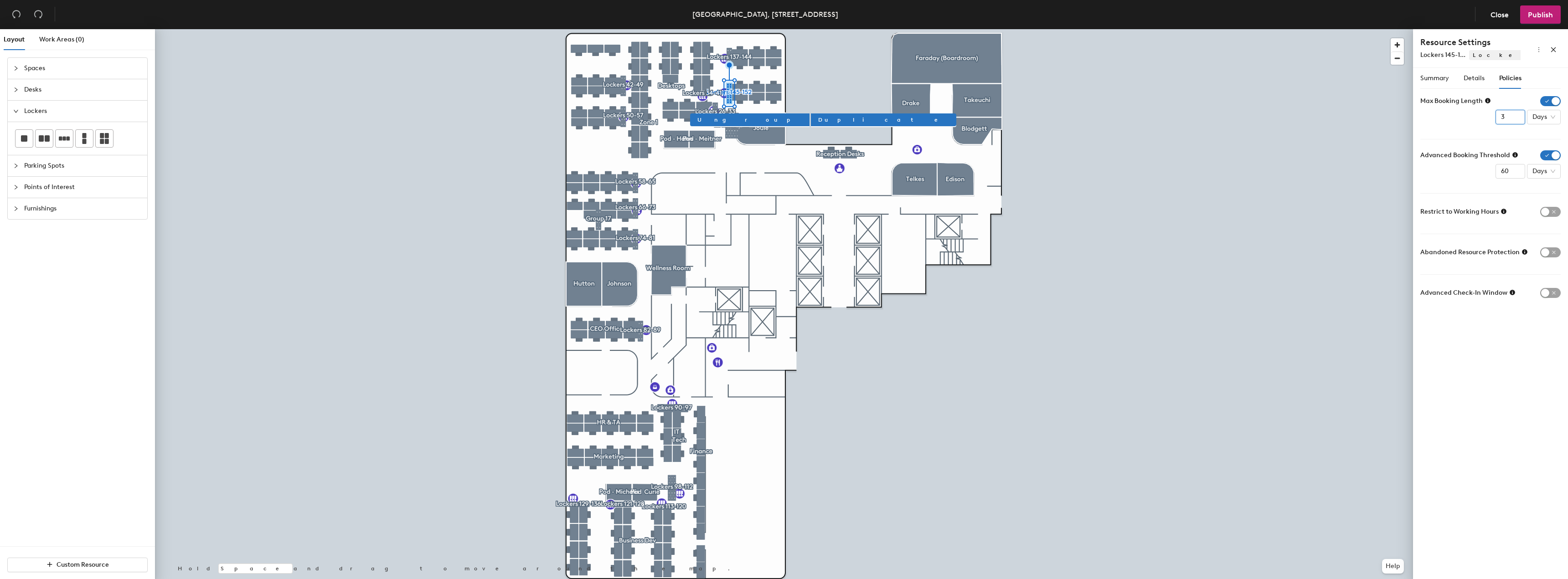
click at [1497, 118] on input "3" at bounding box center [1510, 117] width 30 height 14
click at [1538, 117] on span "Days" at bounding box center [1544, 117] width 23 height 14
type input "12"
click at [1547, 195] on div "Months" at bounding box center [1546, 193] width 24 height 10
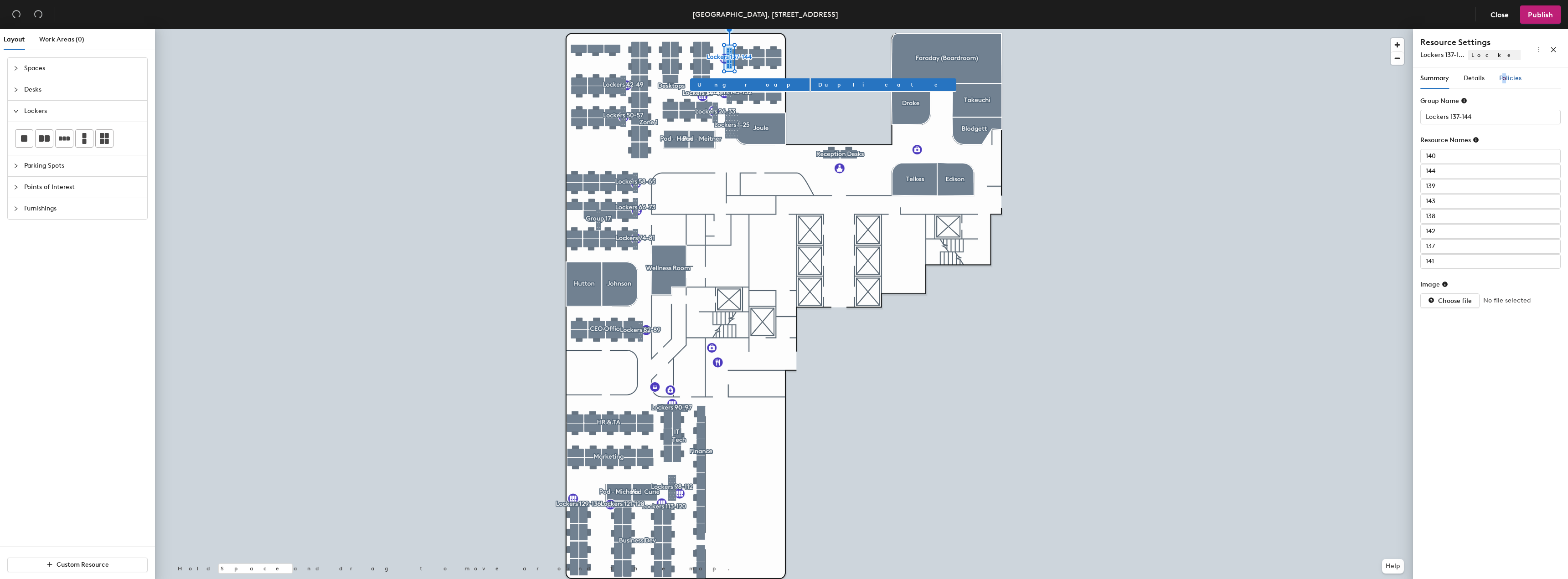
click at [1505, 74] on div "Policies" at bounding box center [1510, 78] width 22 height 10
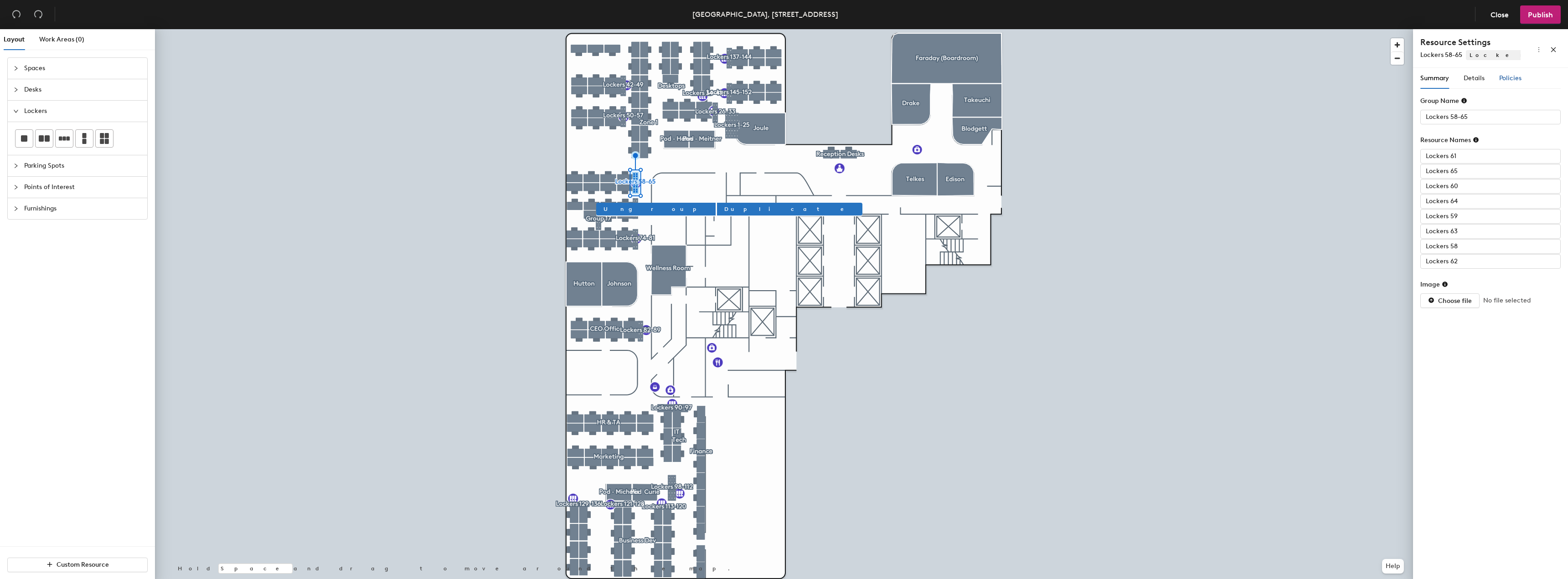
click at [1517, 77] on span "Policies" at bounding box center [1510, 78] width 22 height 8
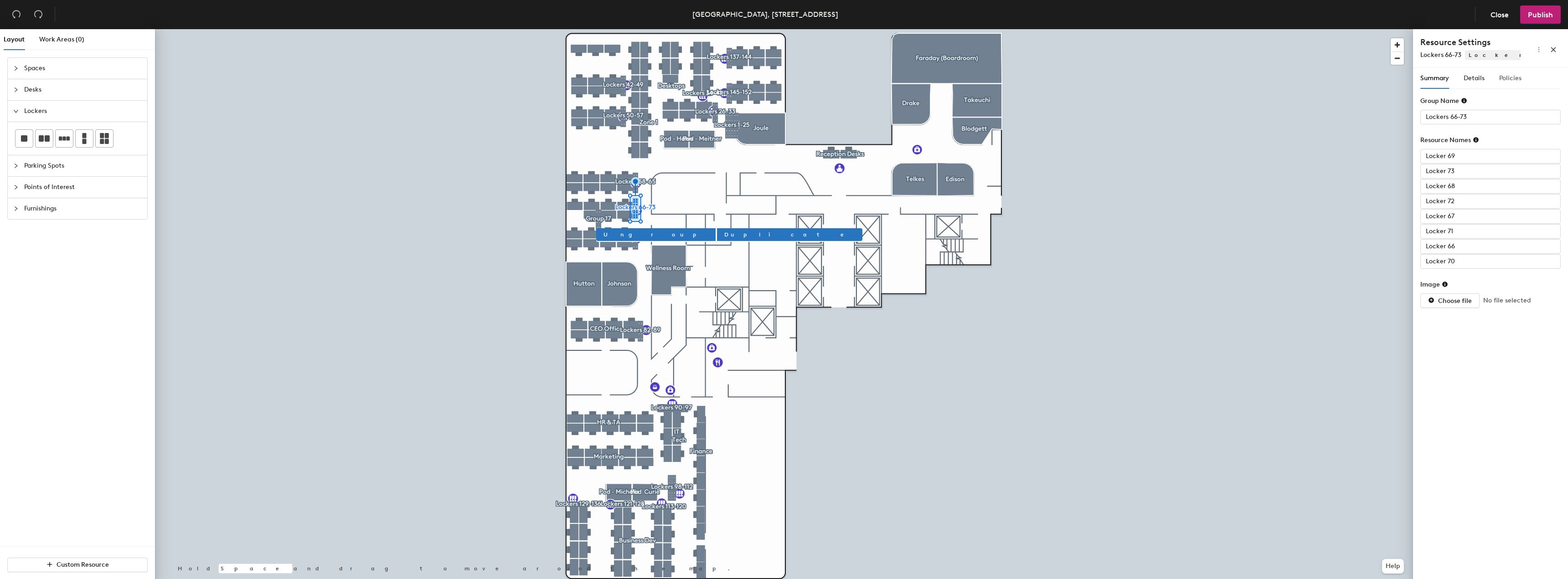
click at [1503, 72] on div "Policies" at bounding box center [1510, 78] width 22 height 21
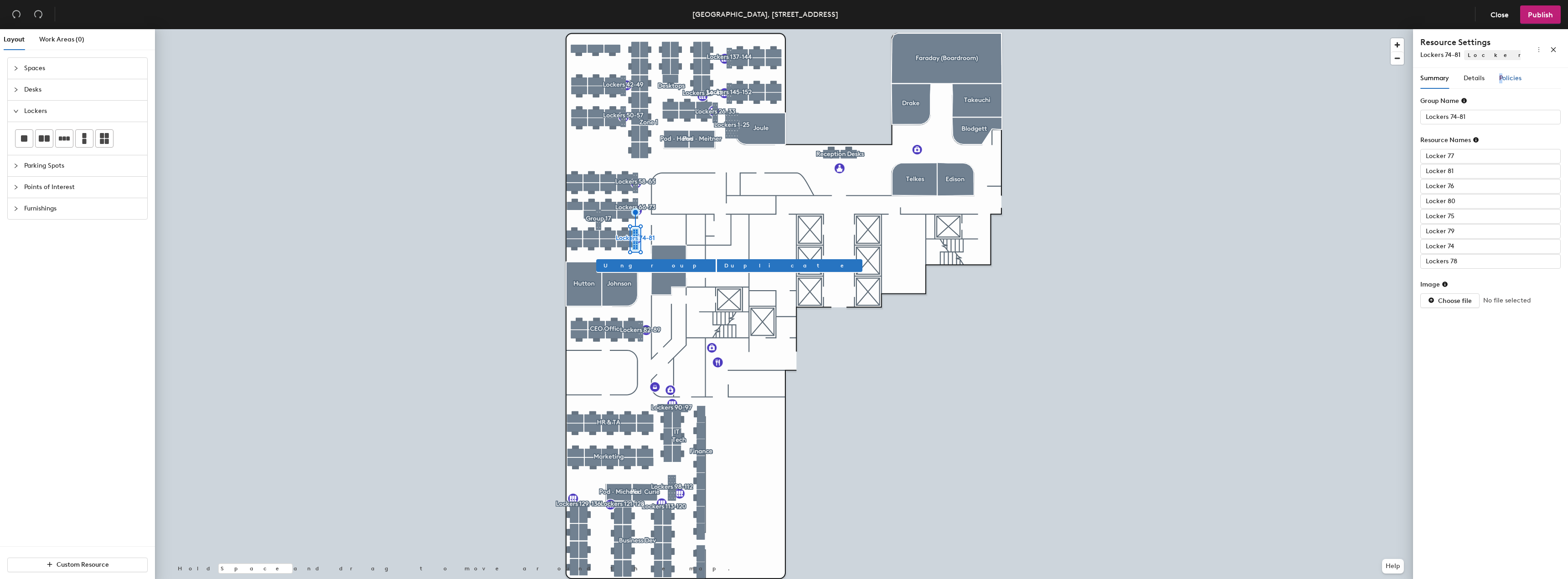
click at [1501, 74] on span "Policies" at bounding box center [1510, 78] width 22 height 8
type input "Lockers 82-89"
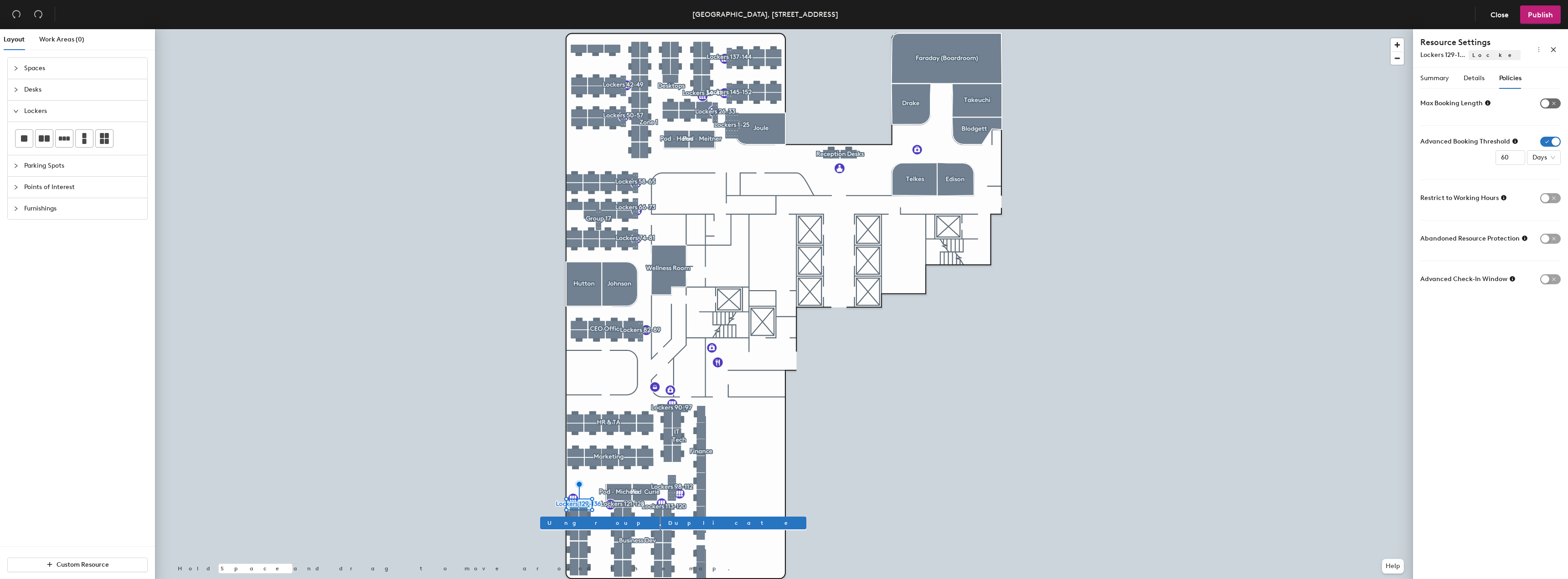
click at [1558, 101] on span "button" at bounding box center [1551, 103] width 21 height 10
click at [1498, 122] on input "1" at bounding box center [1510, 117] width 30 height 14
click at [1509, 118] on input "1" at bounding box center [1510, 117] width 30 height 14
click at [1509, 117] on input "1" at bounding box center [1510, 117] width 30 height 14
click at [1509, 122] on input "112" at bounding box center [1510, 117] width 30 height 14
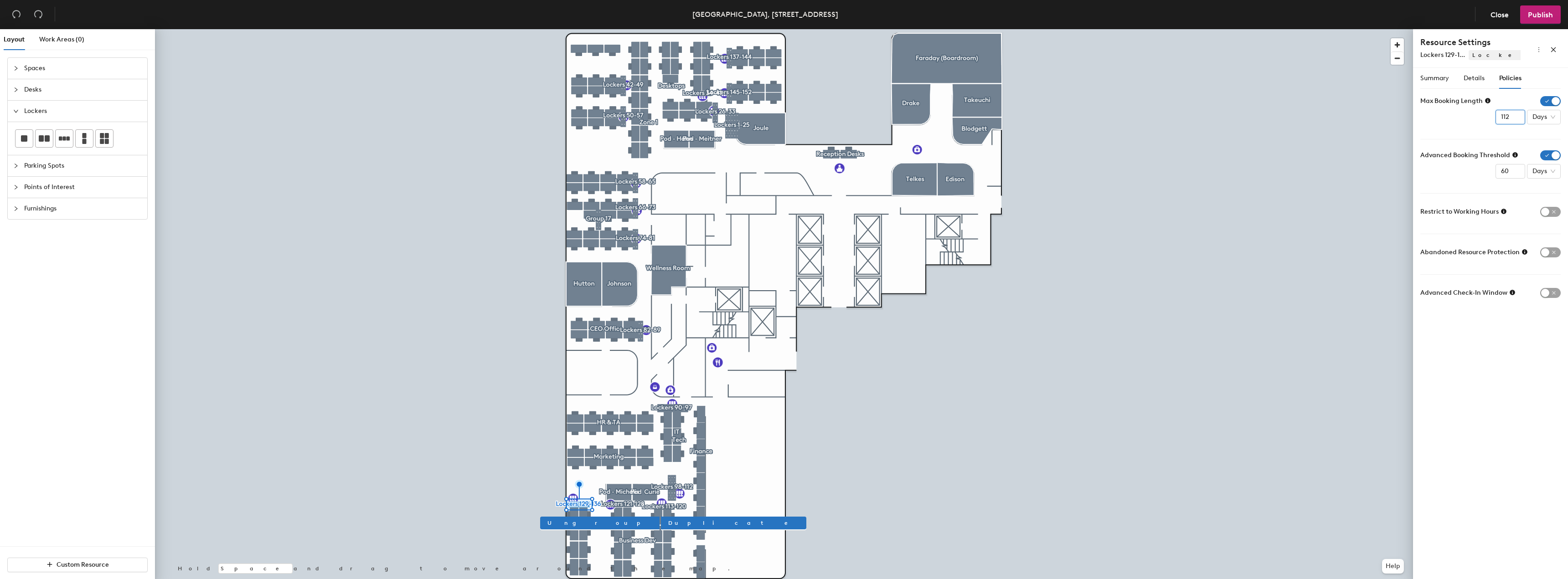
click at [1509, 122] on input "112" at bounding box center [1510, 117] width 30 height 14
click at [1541, 121] on span "Days" at bounding box center [1544, 117] width 23 height 14
type input "12"
click at [1541, 192] on div "Months" at bounding box center [1546, 193] width 24 height 10
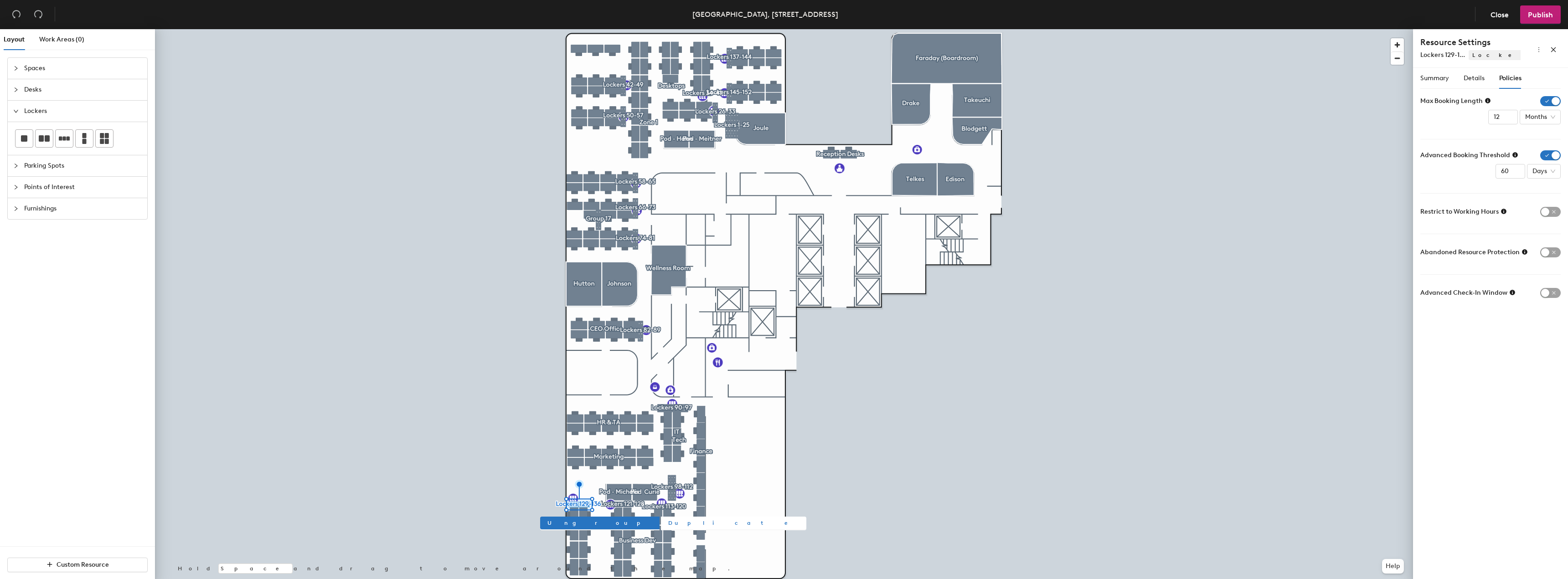
type input "Lockers 121-128"
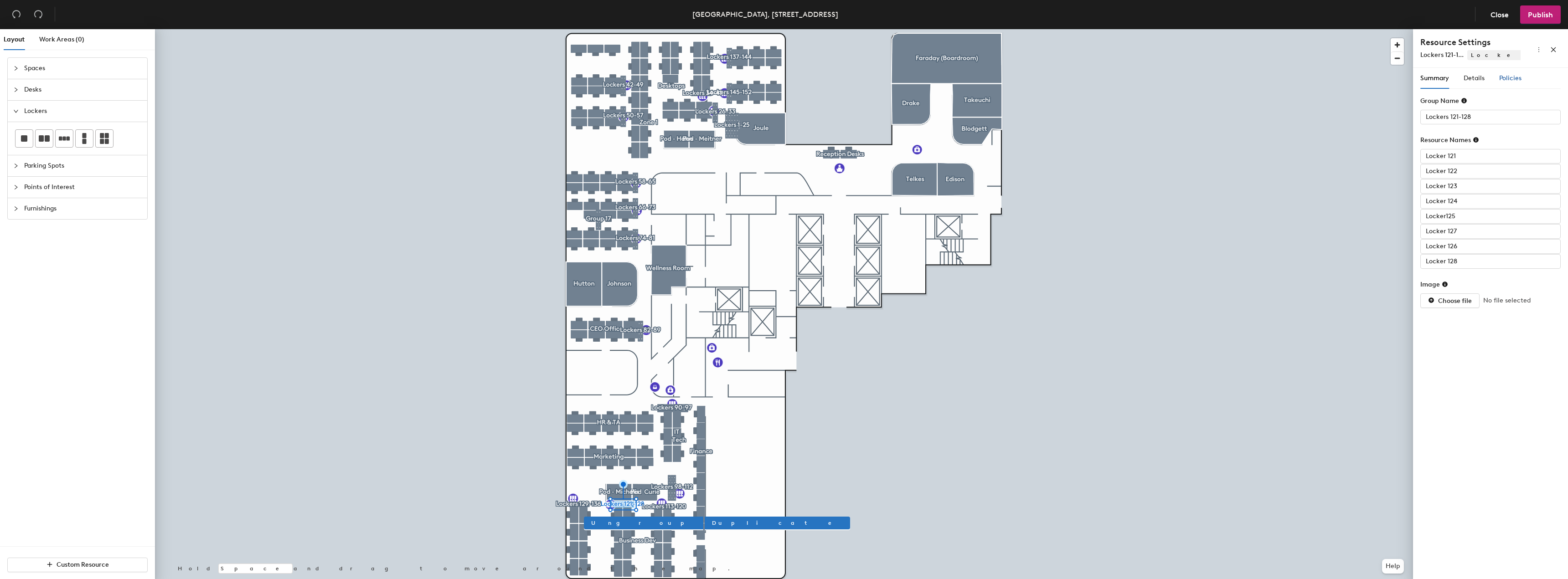
click at [1509, 74] on div "Policies" at bounding box center [1510, 78] width 22 height 10
click at [1552, 103] on span "button" at bounding box center [1551, 103] width 21 height 10
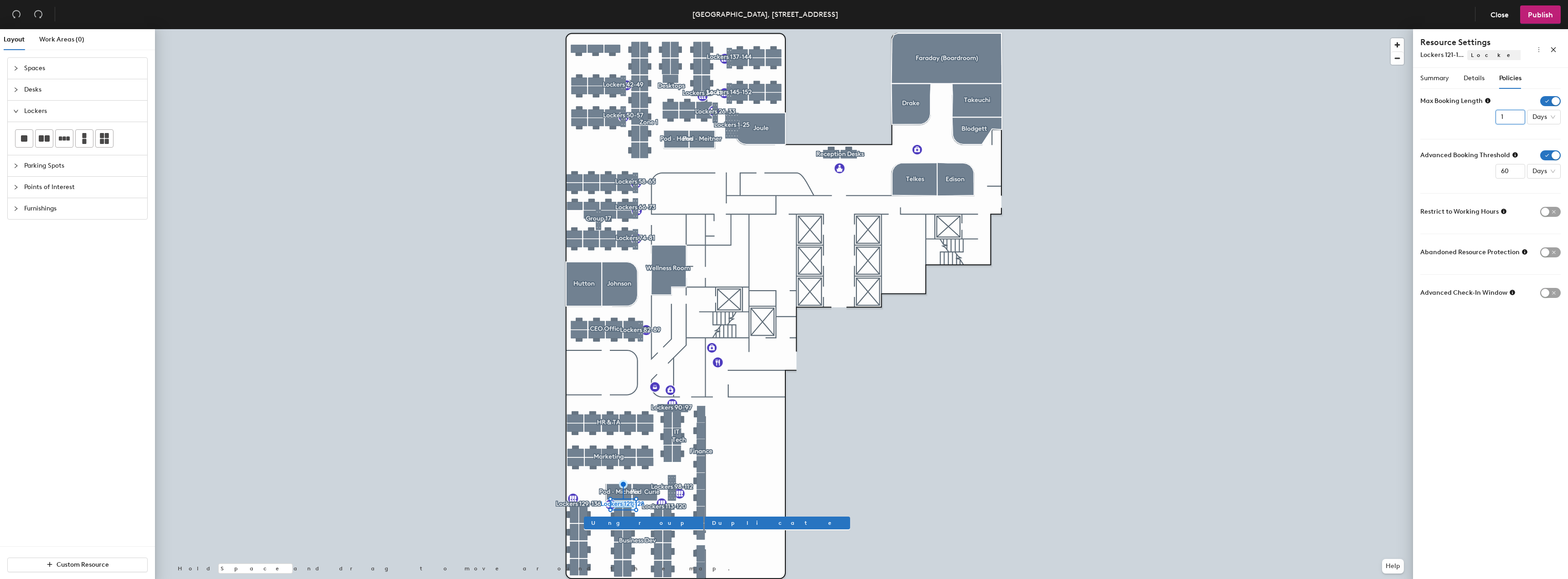
click at [1507, 118] on input "1" at bounding box center [1510, 117] width 30 height 14
click at [1500, 118] on input "112" at bounding box center [1510, 117] width 30 height 14
click at [1535, 122] on span "Days" at bounding box center [1544, 117] width 23 height 14
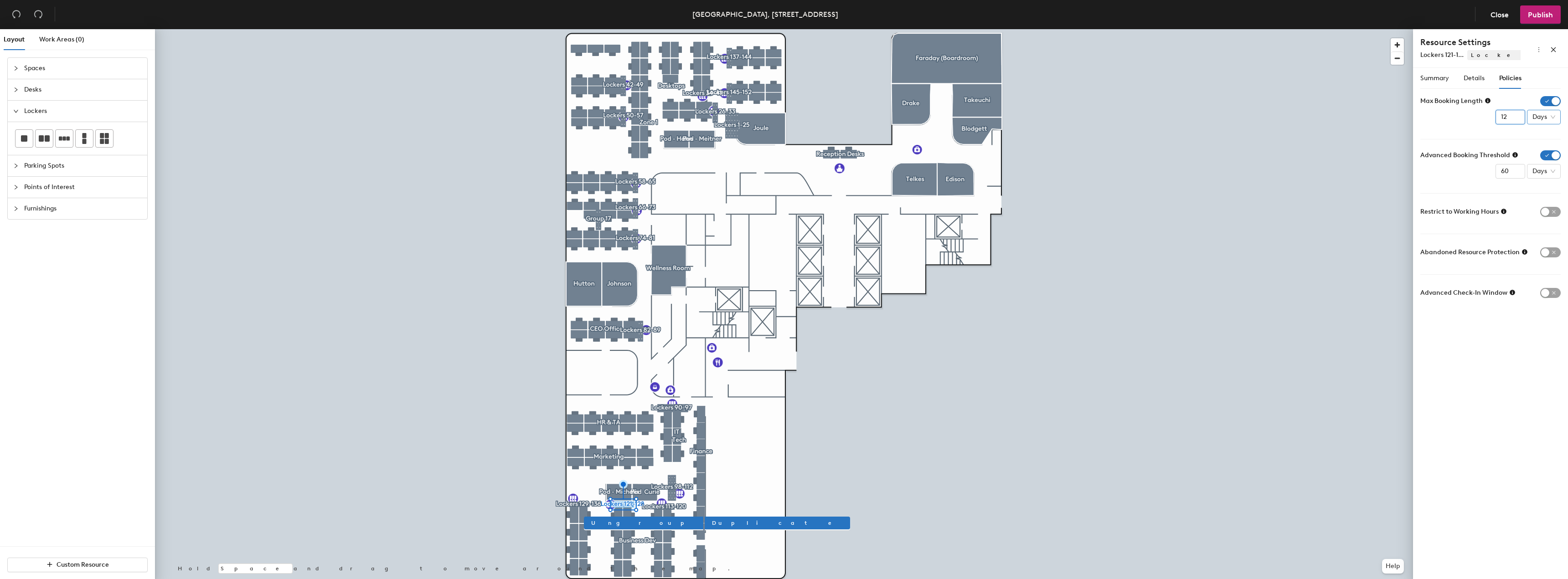
type input "12"
click at [1550, 191] on div "Months" at bounding box center [1546, 193] width 24 height 10
click at [658, 29] on div at bounding box center [784, 29] width 1259 height 0
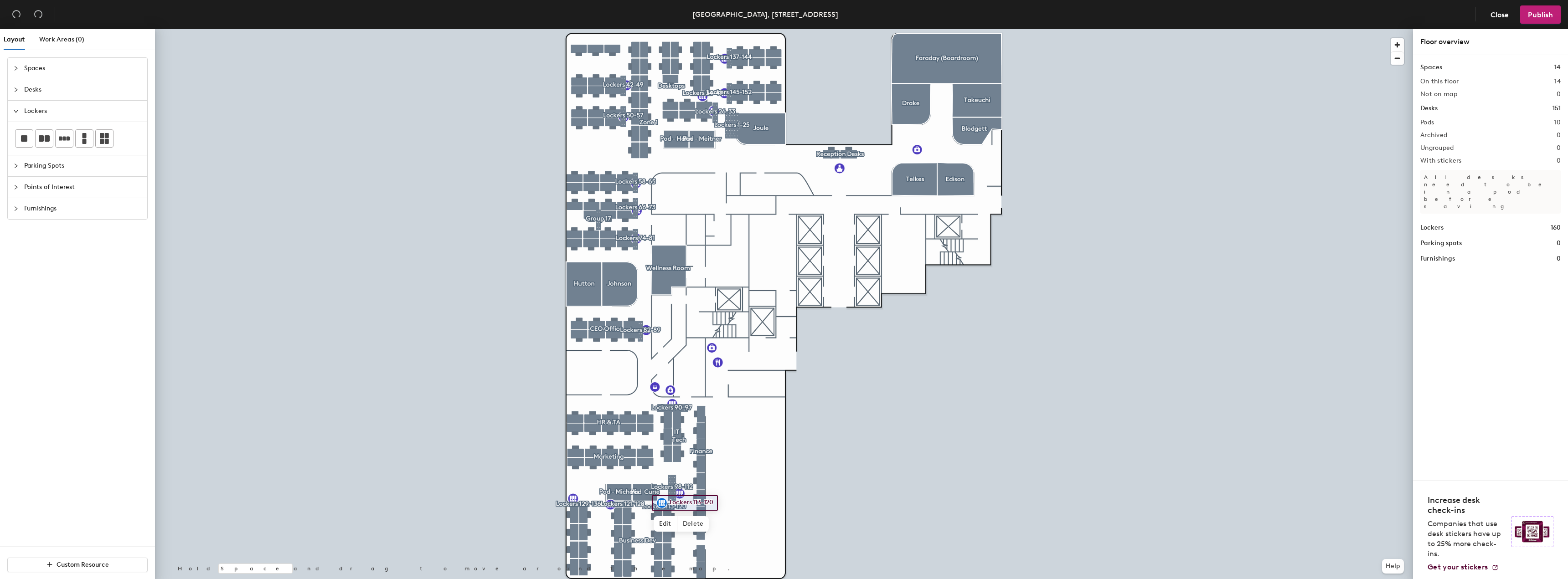
click at [625, 29] on div at bounding box center [784, 29] width 1259 height 0
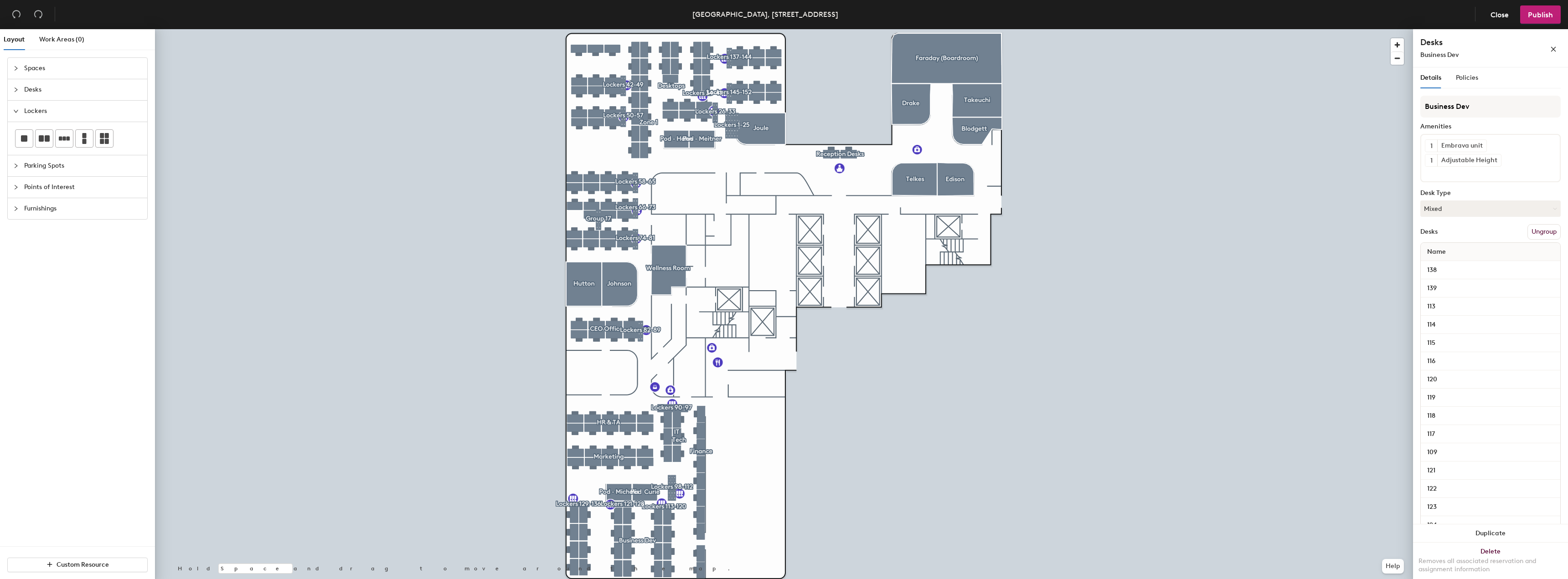
click at [731, 29] on div at bounding box center [784, 29] width 1259 height 0
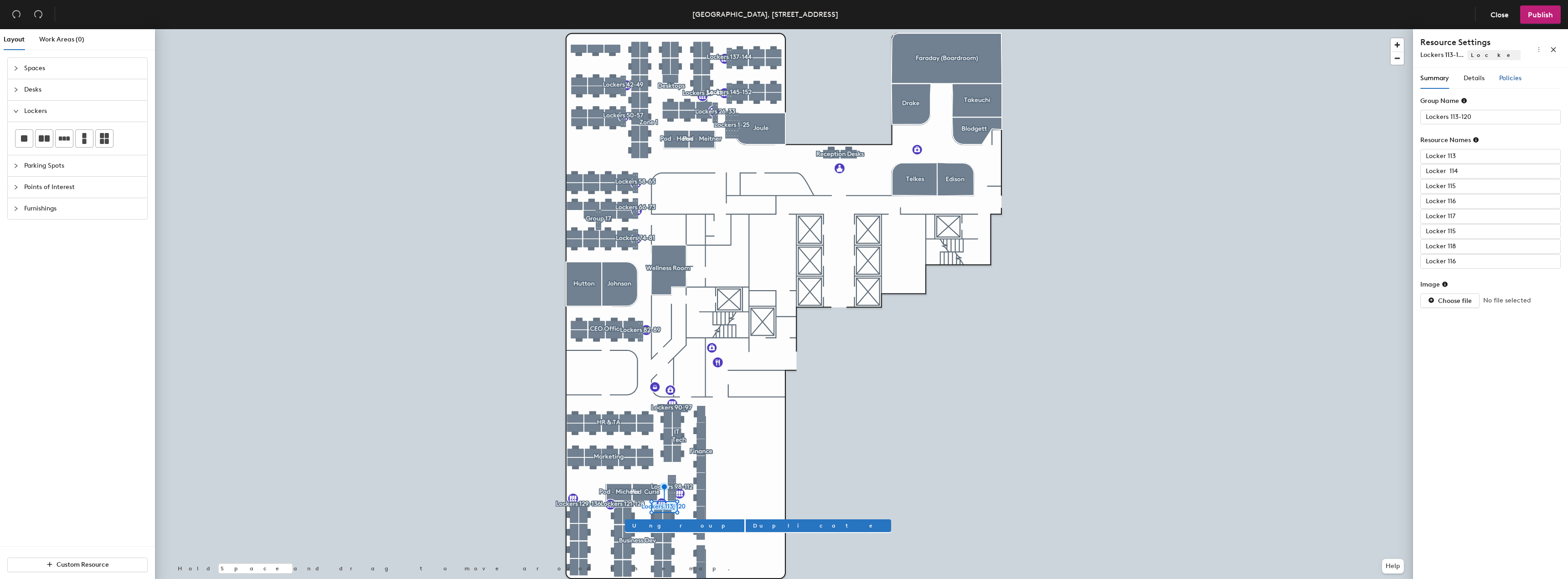
click at [1520, 77] on span "Policies" at bounding box center [1510, 78] width 22 height 8
drag, startPoint x: 1552, startPoint y: 103, endPoint x: 1547, endPoint y: 104, distance: 5.1
click at [1549, 104] on span "button" at bounding box center [1551, 103] width 21 height 10
click at [1506, 120] on input "1" at bounding box center [1510, 117] width 30 height 14
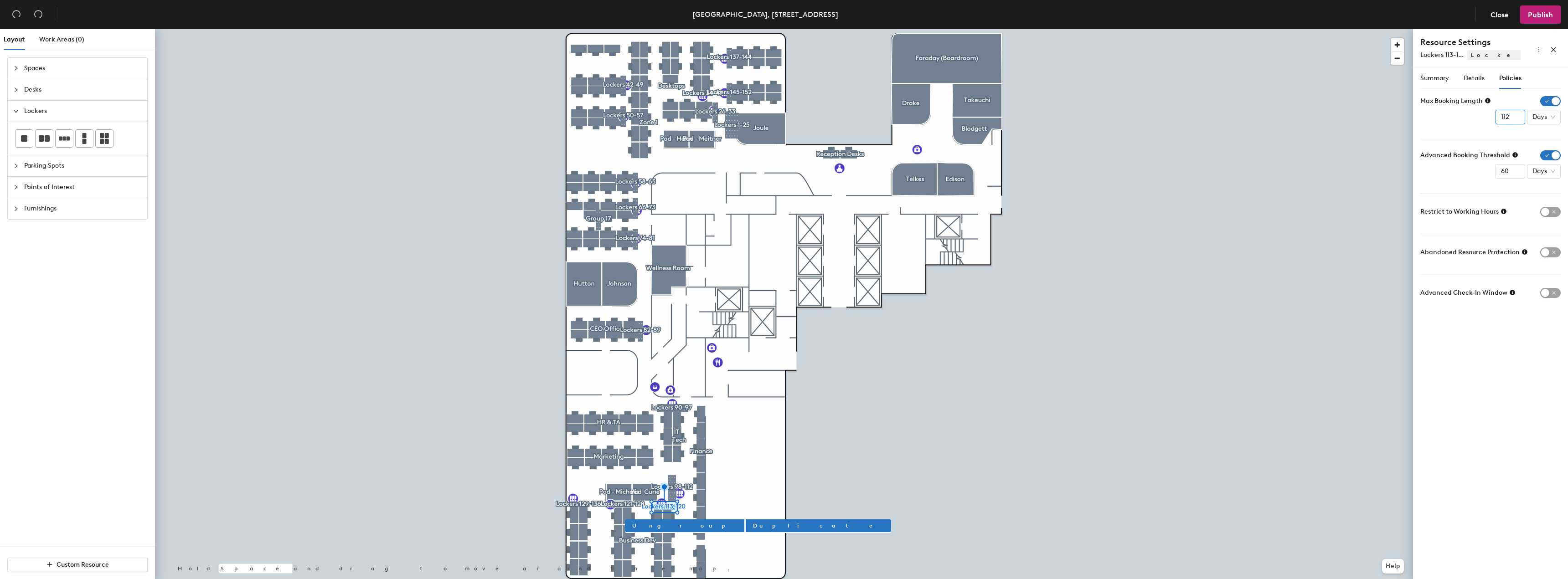
click at [1500, 120] on input "112" at bounding box center [1510, 117] width 30 height 14
click at [1502, 120] on input "112" at bounding box center [1510, 117] width 30 height 14
click at [1540, 115] on span "Days" at bounding box center [1544, 117] width 23 height 14
type input "12"
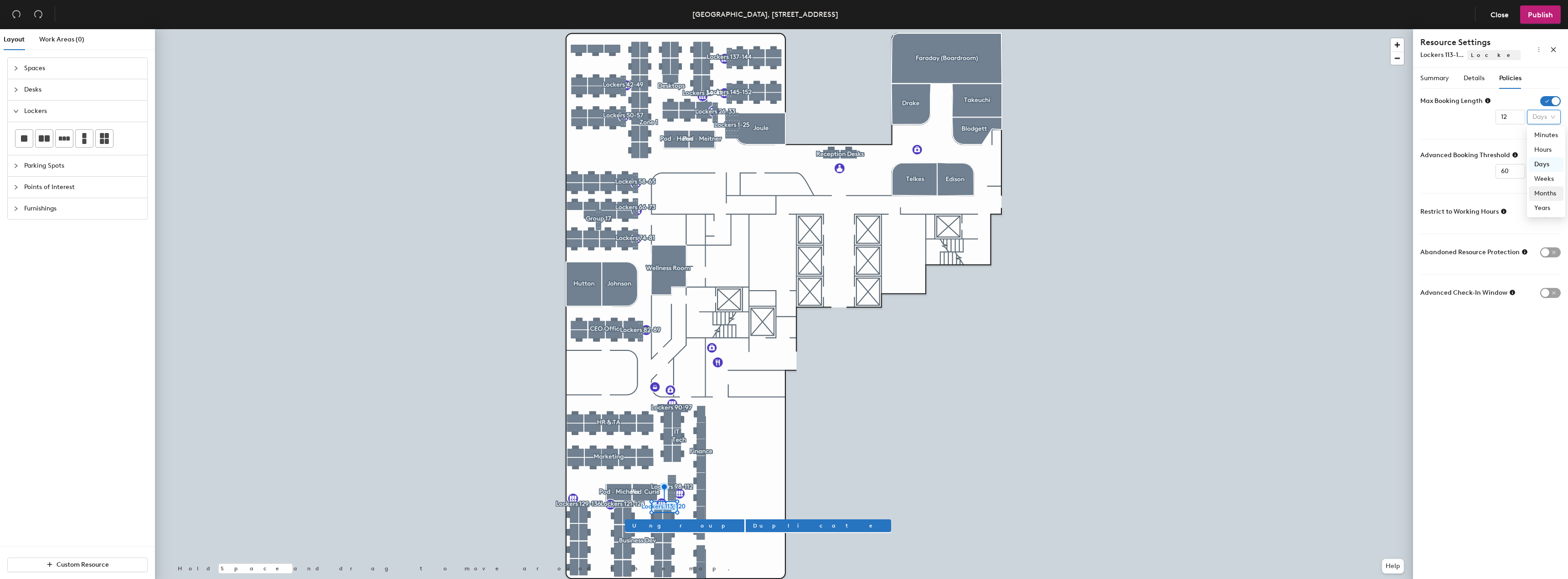
click at [1549, 195] on div "Months" at bounding box center [1546, 193] width 24 height 10
click at [673, 29] on div at bounding box center [784, 29] width 1259 height 0
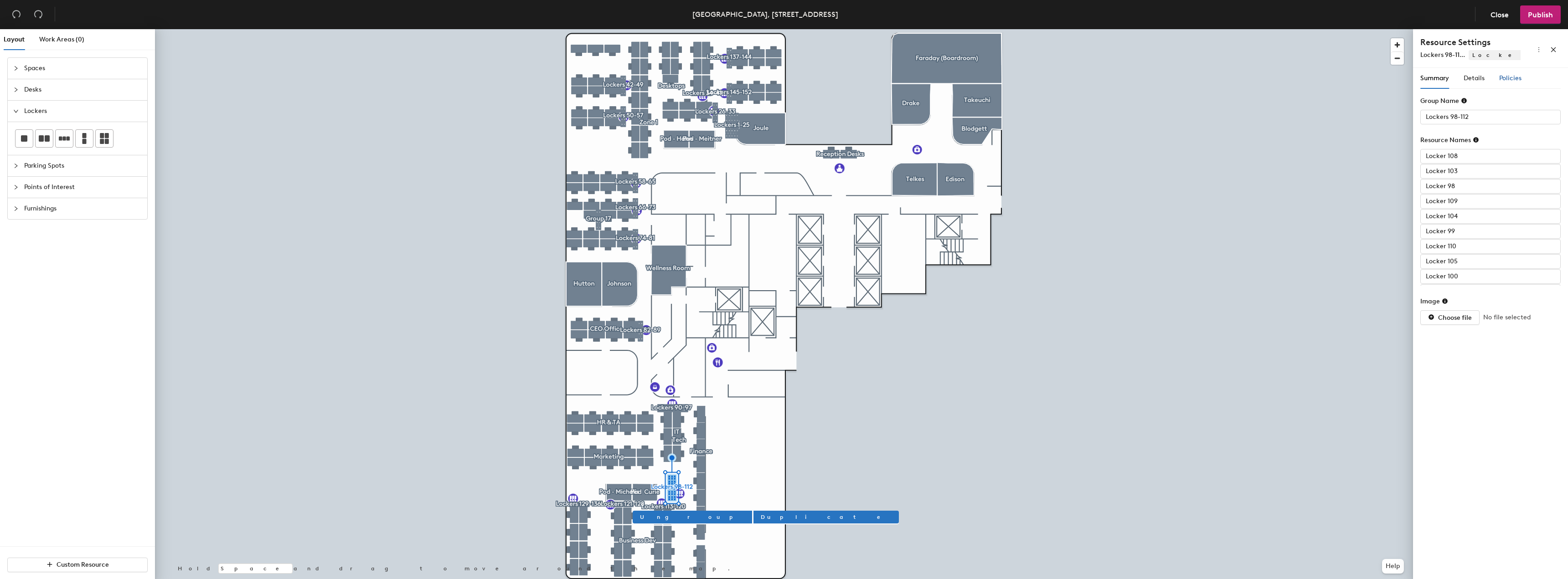
click at [1506, 81] on span "Policies" at bounding box center [1510, 78] width 22 height 8
click at [1550, 101] on span "button" at bounding box center [1551, 103] width 21 height 10
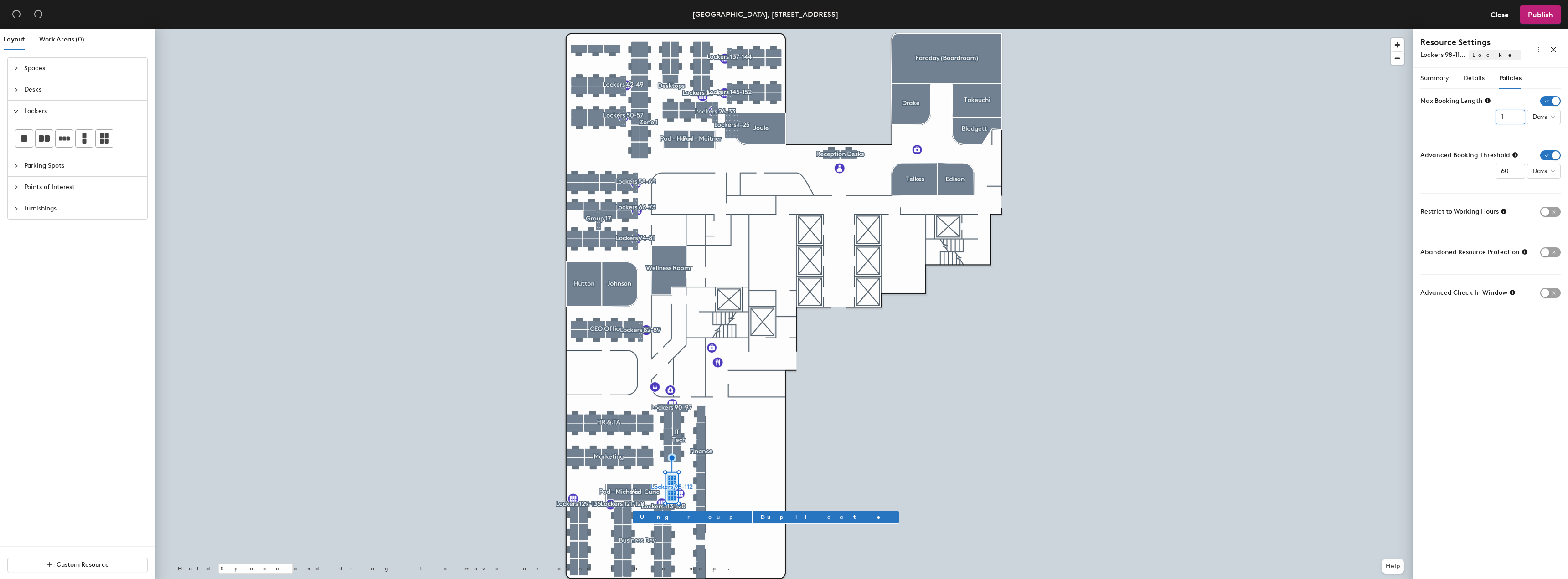
click at [1506, 117] on input "1" at bounding box center [1510, 117] width 30 height 14
click at [1535, 117] on span "Days" at bounding box center [1544, 117] width 23 height 14
type input "12"
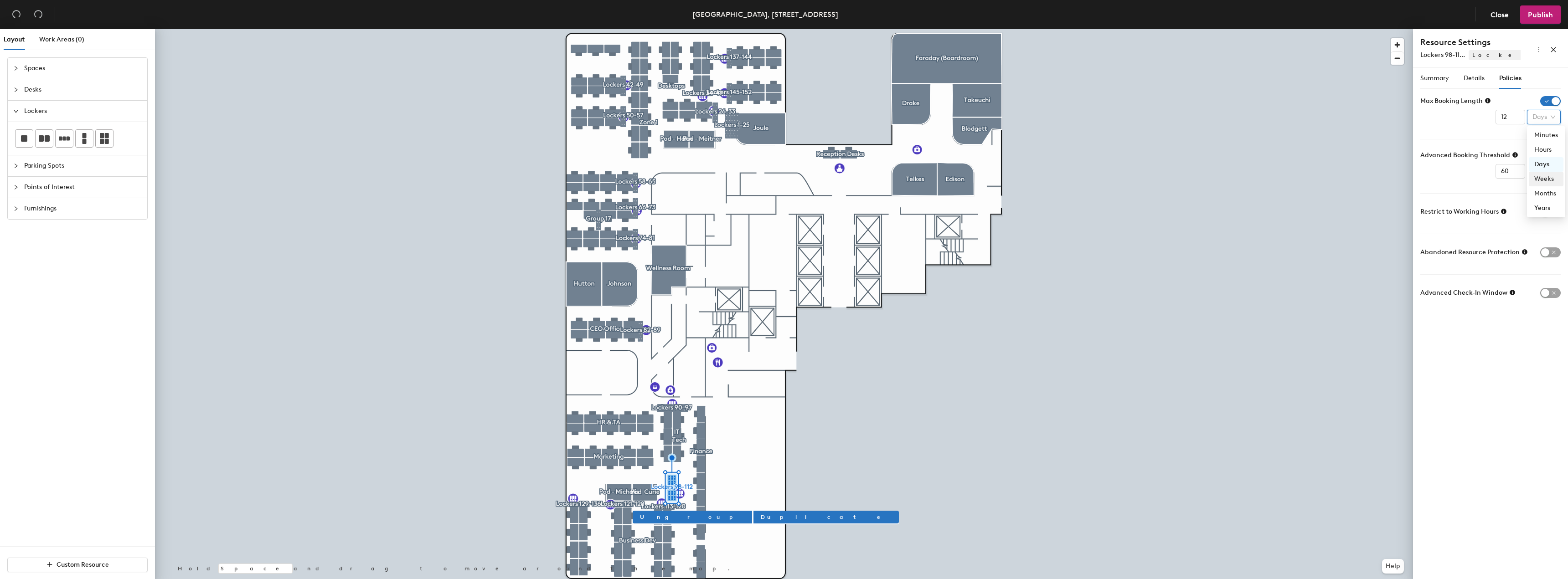
click at [1552, 192] on div "Months" at bounding box center [1546, 193] width 24 height 10
click at [1544, 17] on span "Publish" at bounding box center [1541, 14] width 25 height 8
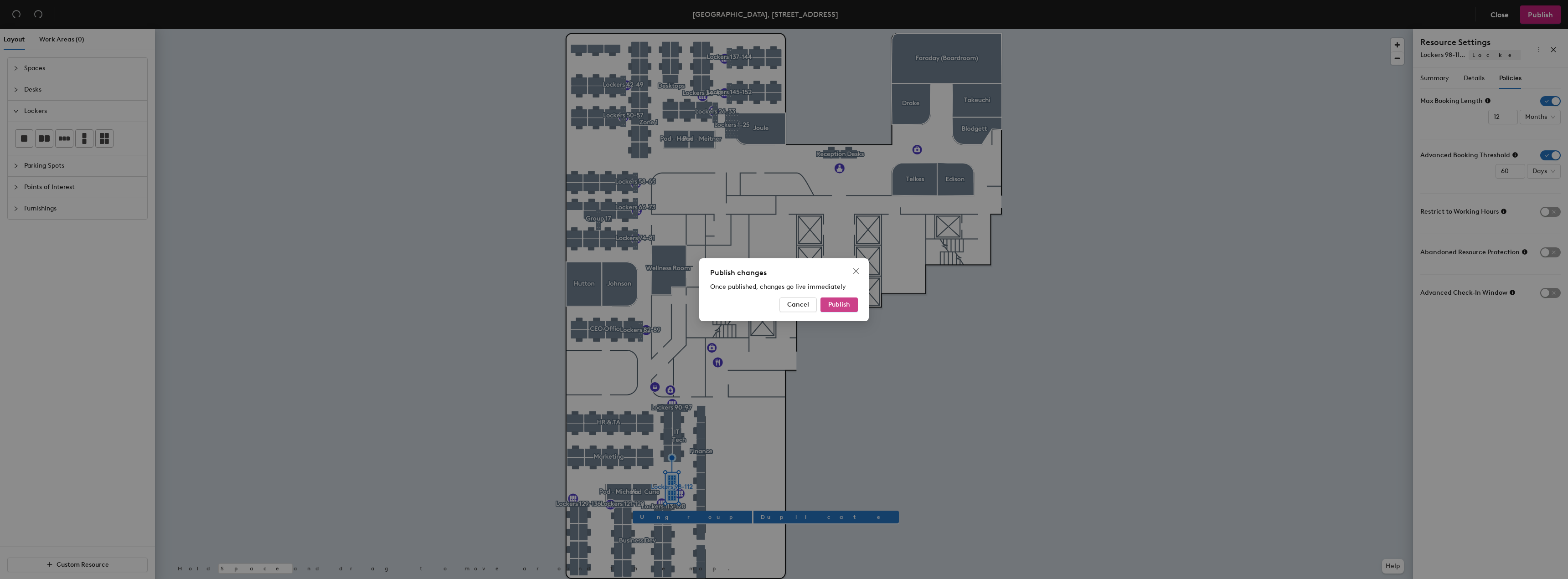
click at [840, 299] on button "Publish" at bounding box center [839, 305] width 37 height 14
